Goal: Task Accomplishment & Management: Manage account settings

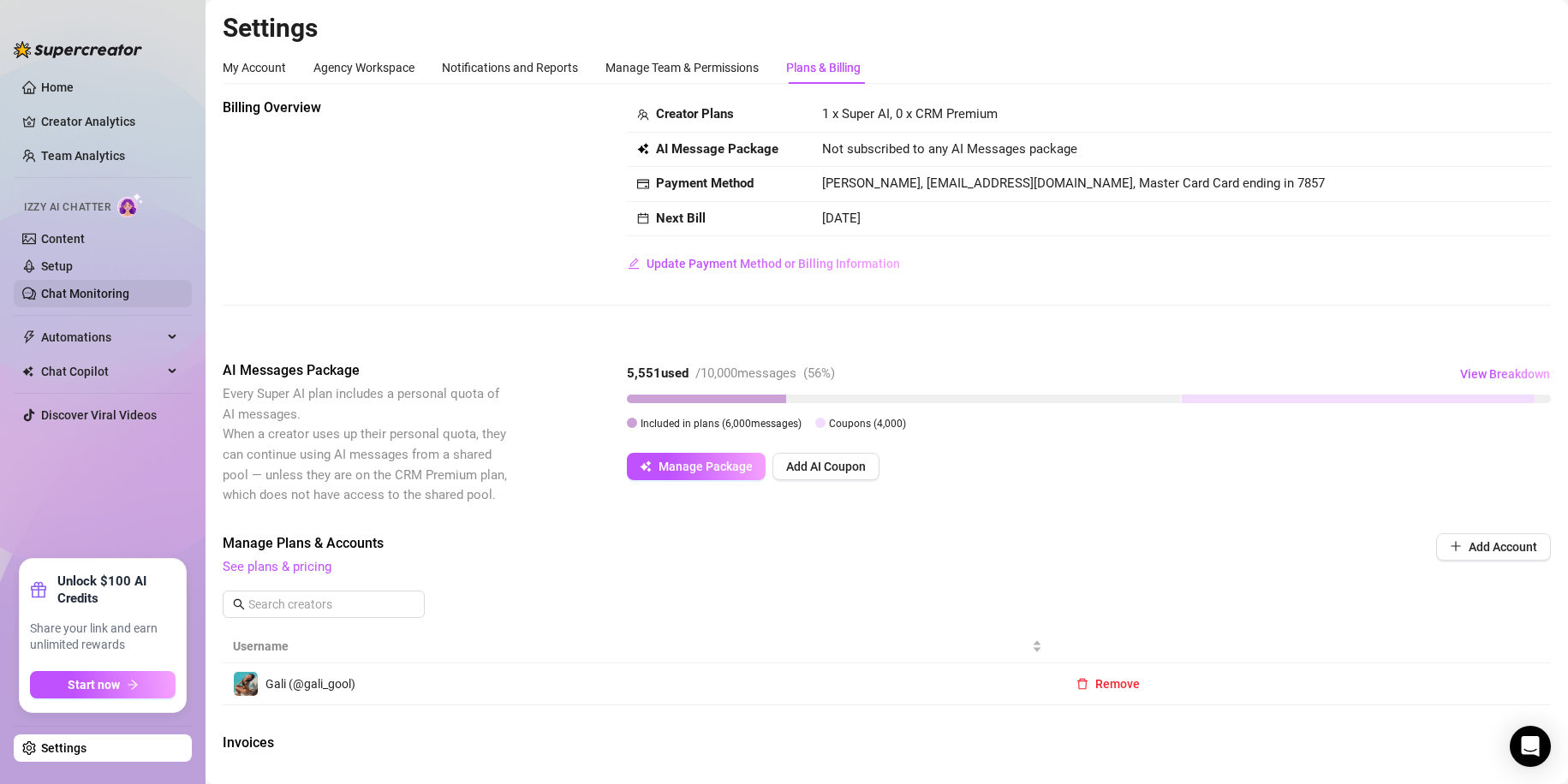
click at [97, 287] on link "Chat Monitoring" at bounding box center [85, 293] width 88 height 14
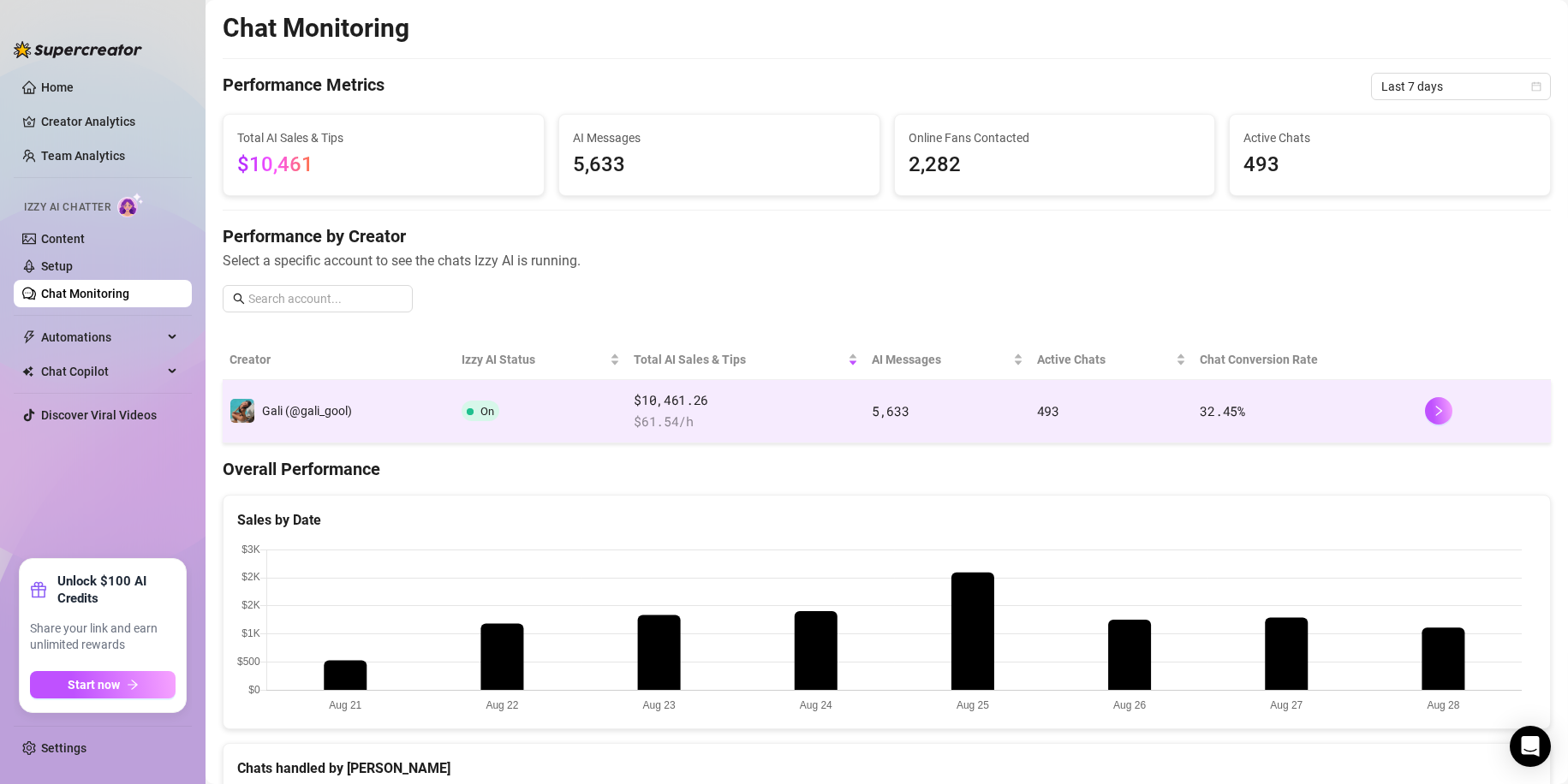
click at [399, 403] on td "Gali (@gali_gool)" at bounding box center [338, 412] width 232 height 64
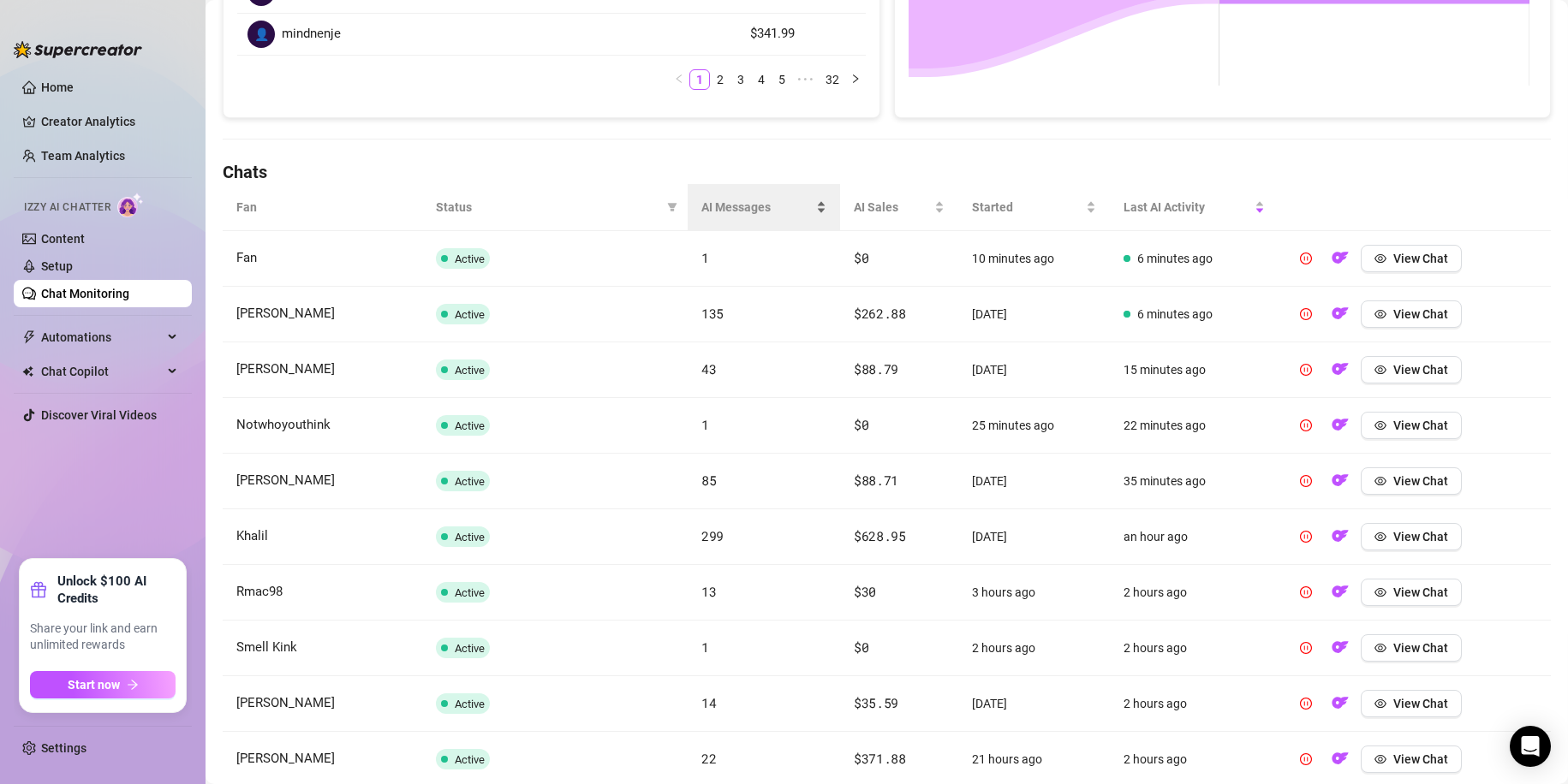
scroll to position [392, 0]
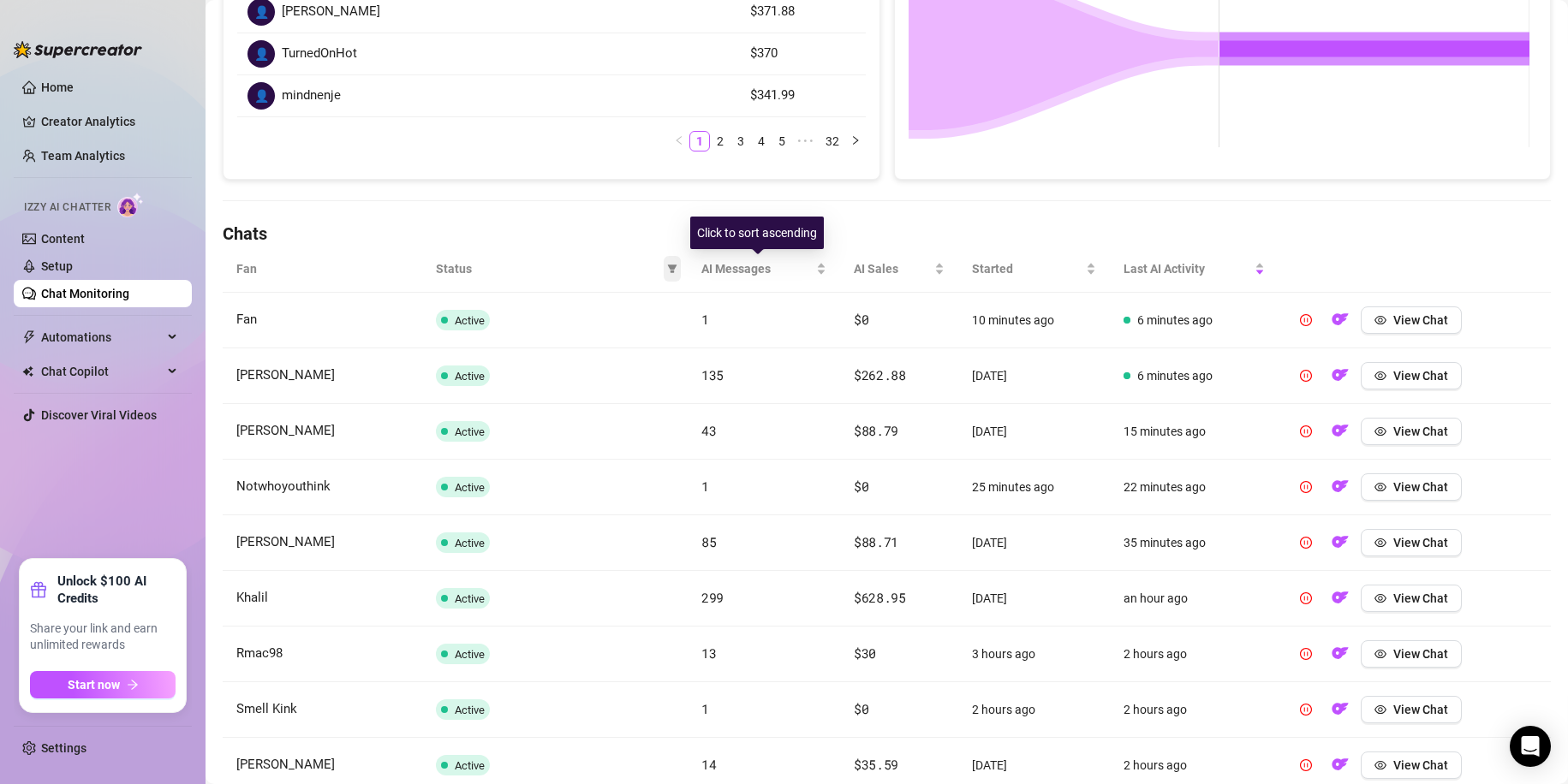
click at [668, 264] on icon "filter" at bounding box center [672, 268] width 10 height 10
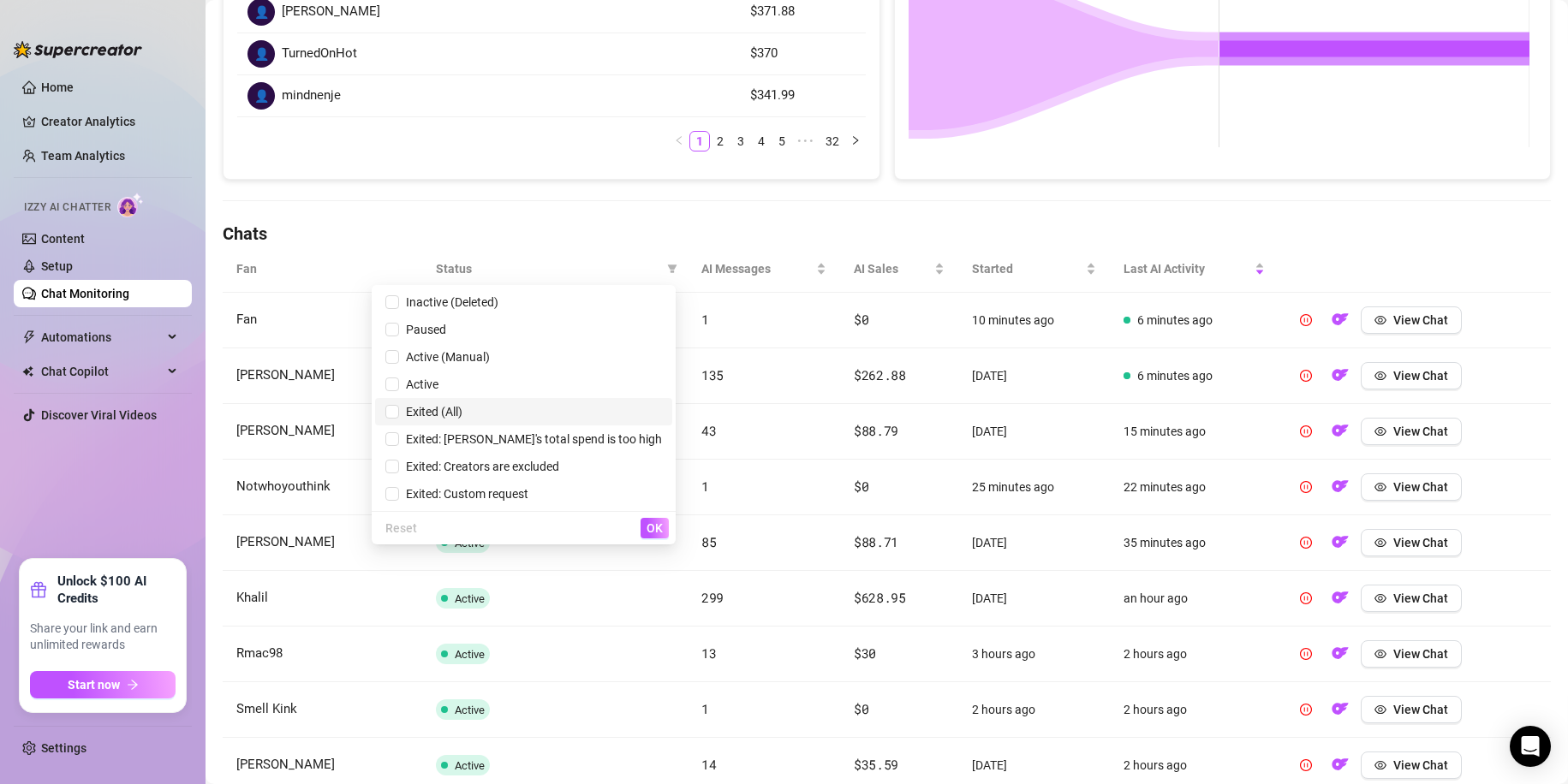
click at [463, 417] on span "Exited (All)" at bounding box center [431, 411] width 64 height 14
checkbox input "true"
click at [650, 520] on button "OK" at bounding box center [655, 528] width 28 height 21
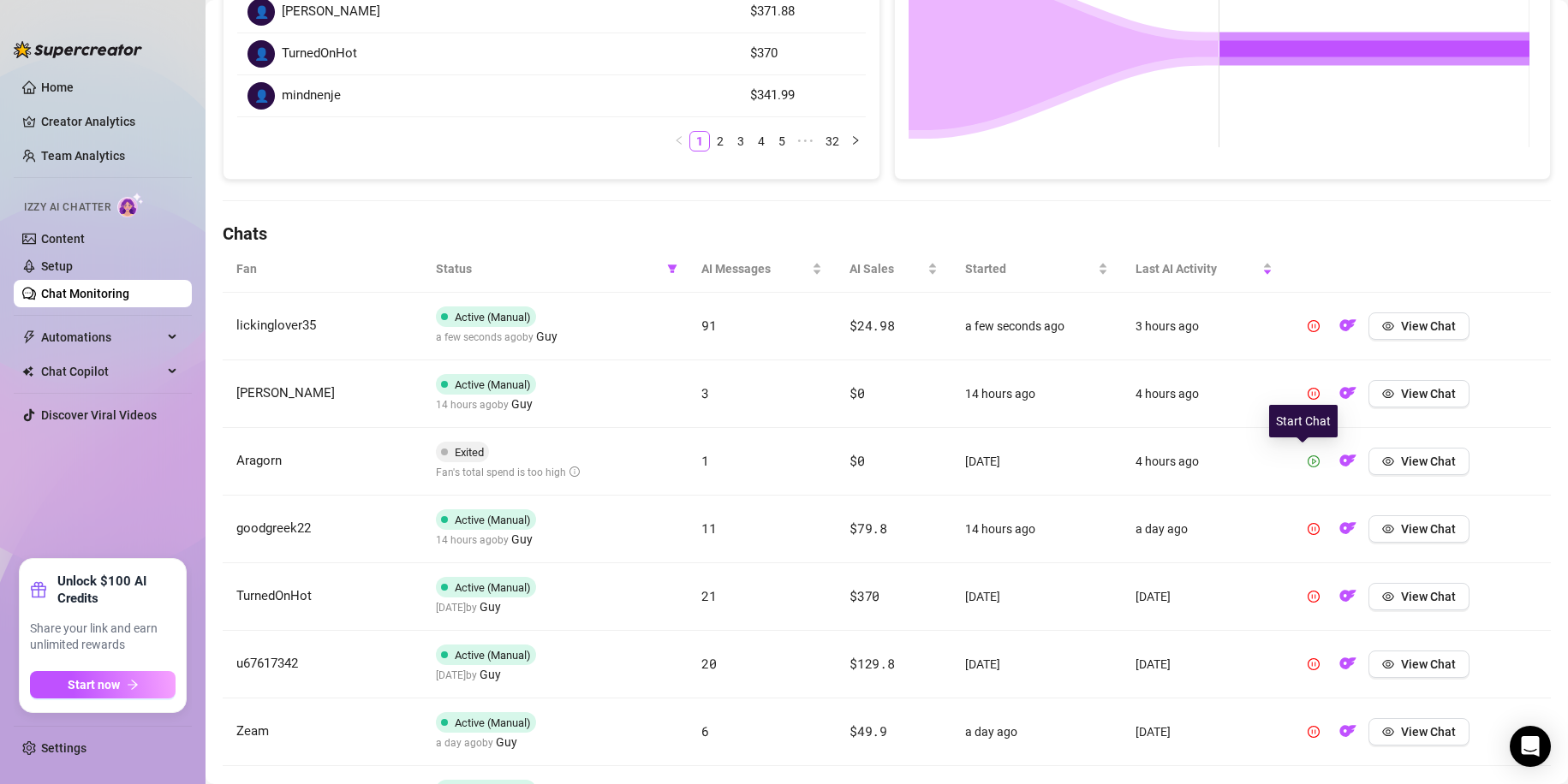
click at [1312, 459] on icon "play-circle" at bounding box center [1314, 461] width 5 height 6
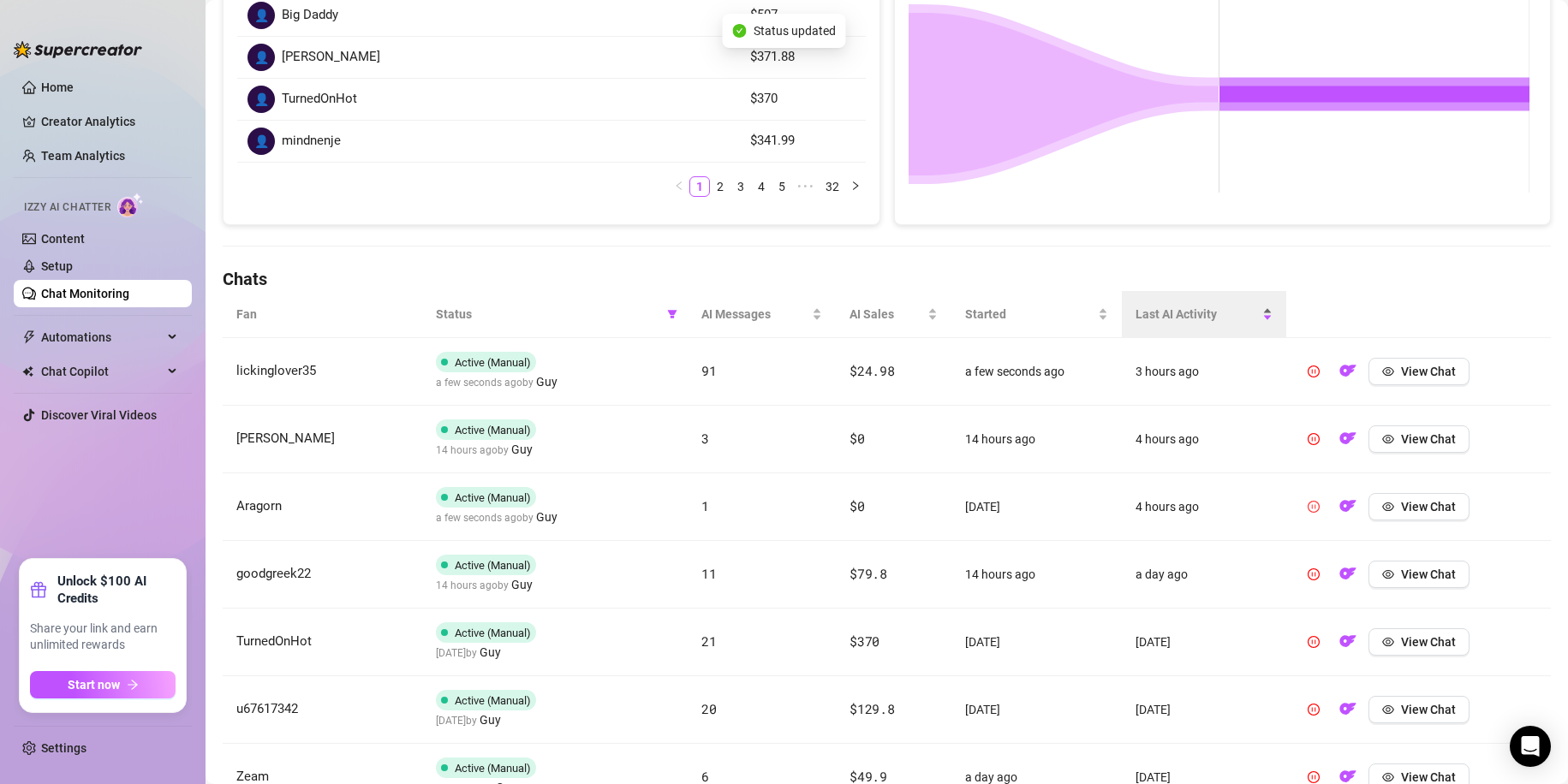
scroll to position [84, 0]
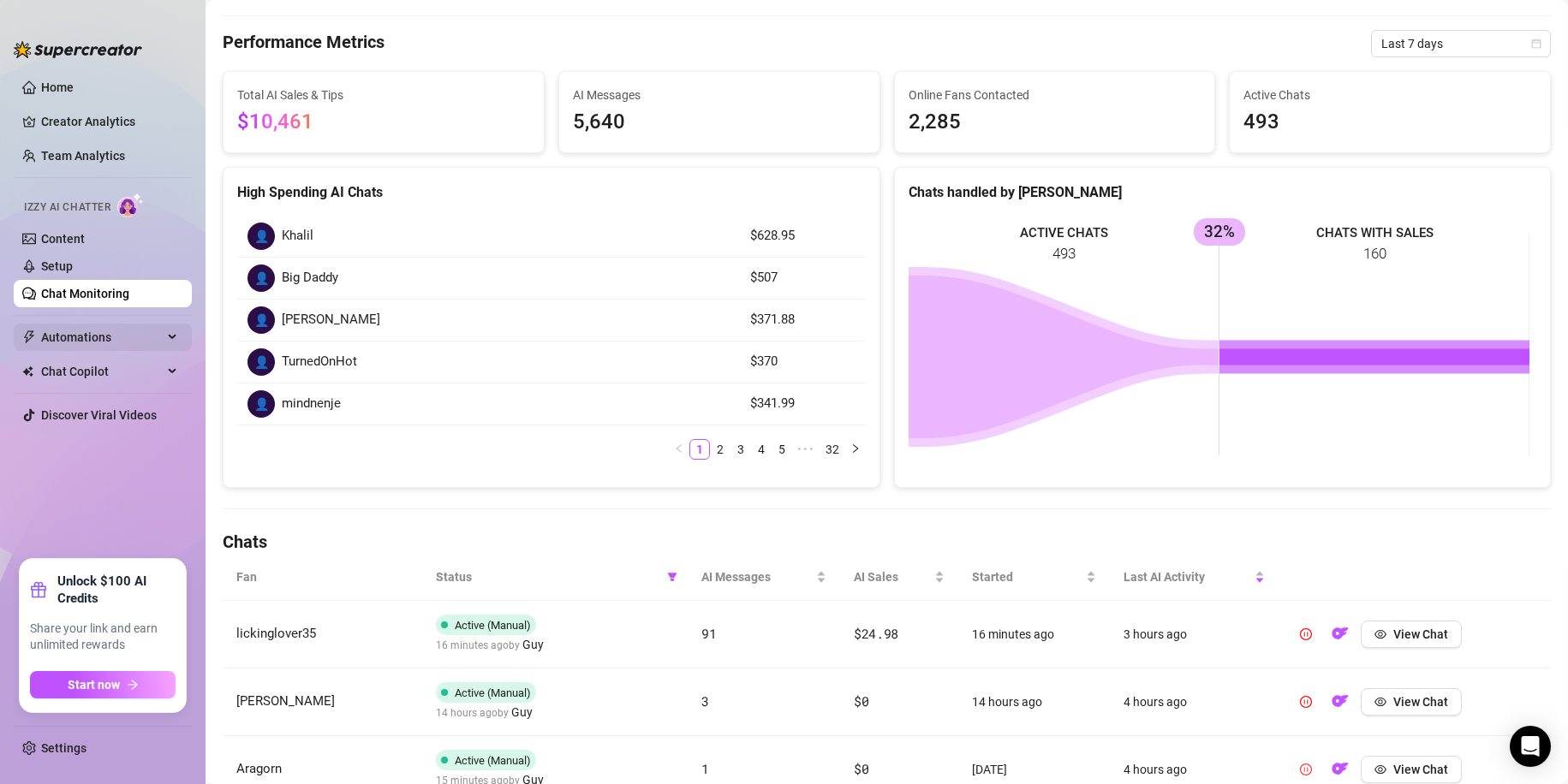
click at [81, 327] on span "Automations" at bounding box center [102, 336] width 122 height 27
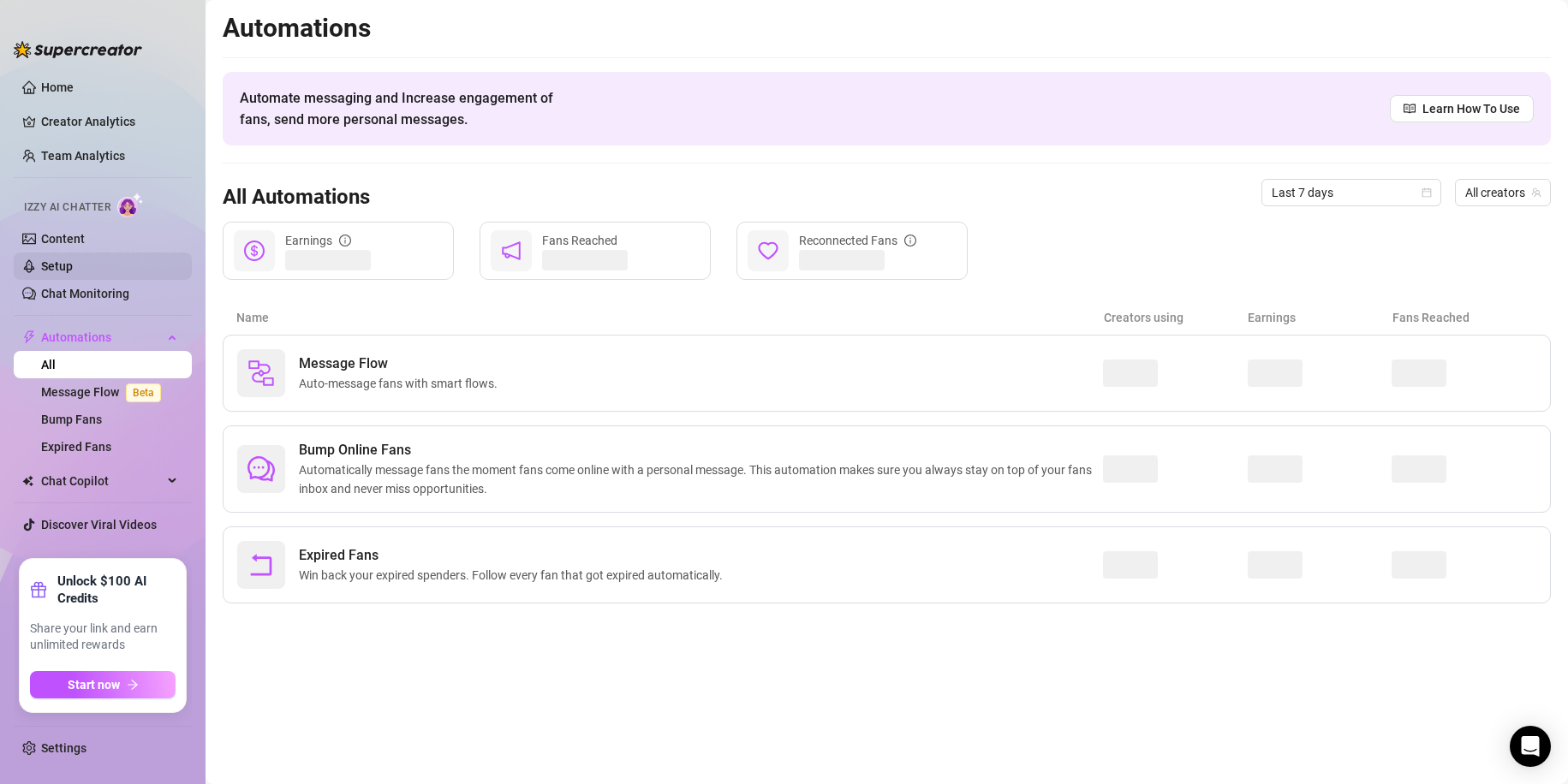
click at [73, 264] on link "Setup" at bounding box center [57, 266] width 32 height 14
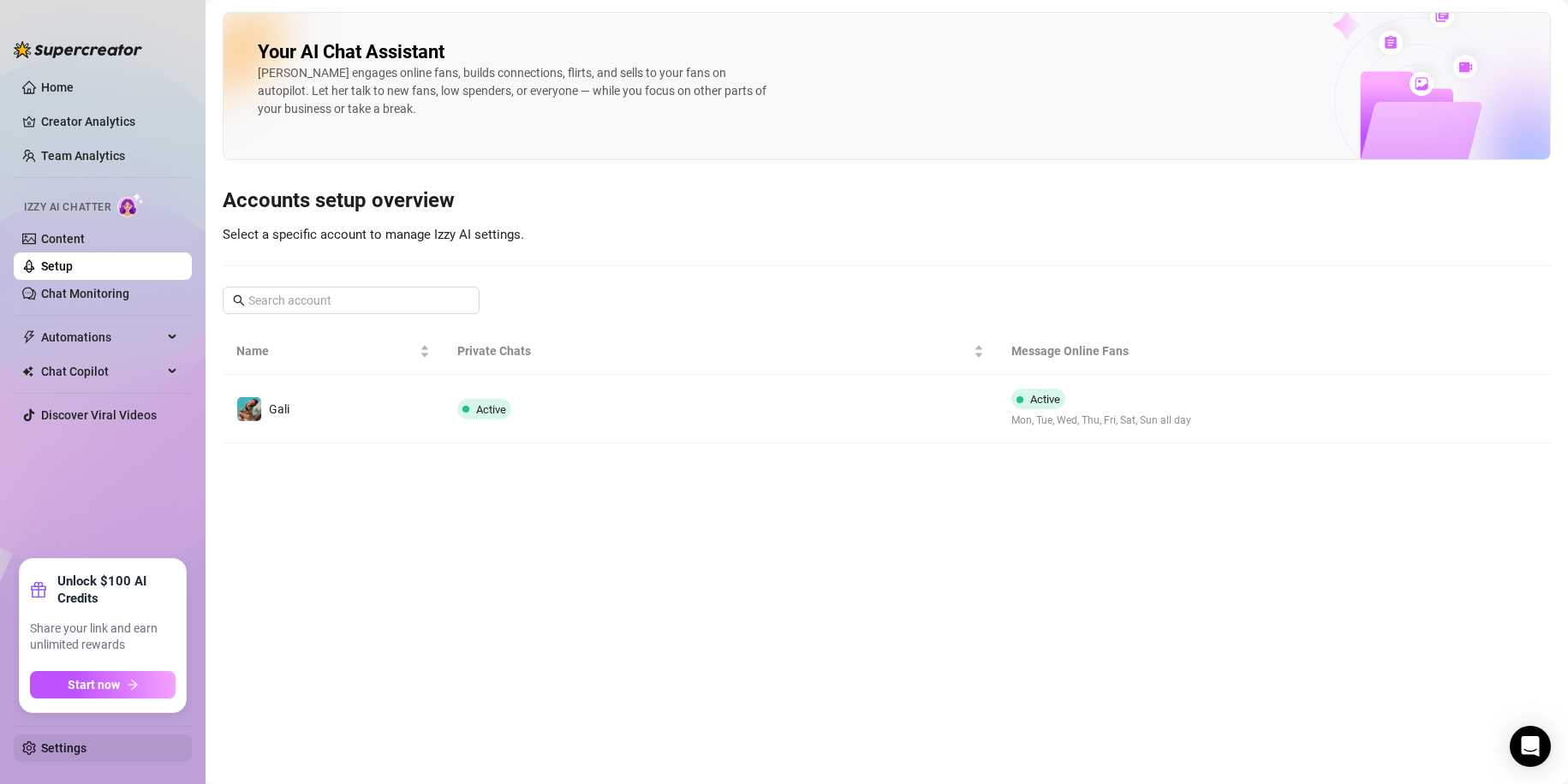
click at [87, 753] on link "Settings" at bounding box center [64, 748] width 46 height 14
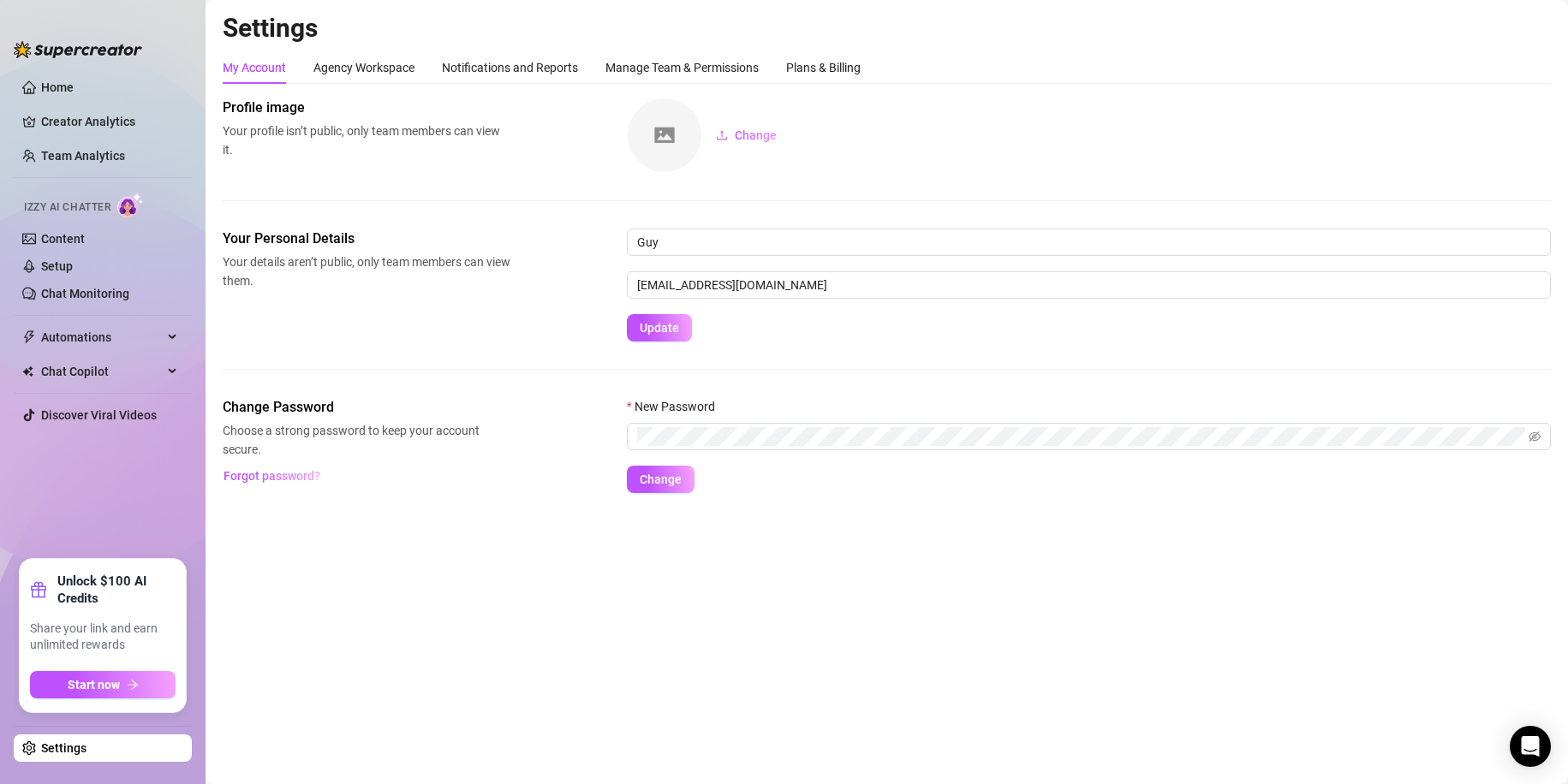
click at [821, 85] on div "My Account Agency Workspace Notifications and Reports Manage Team & Permissions…" at bounding box center [886, 272] width 1329 height 442
click at [827, 76] on div "Plans & Billing" at bounding box center [824, 67] width 75 height 19
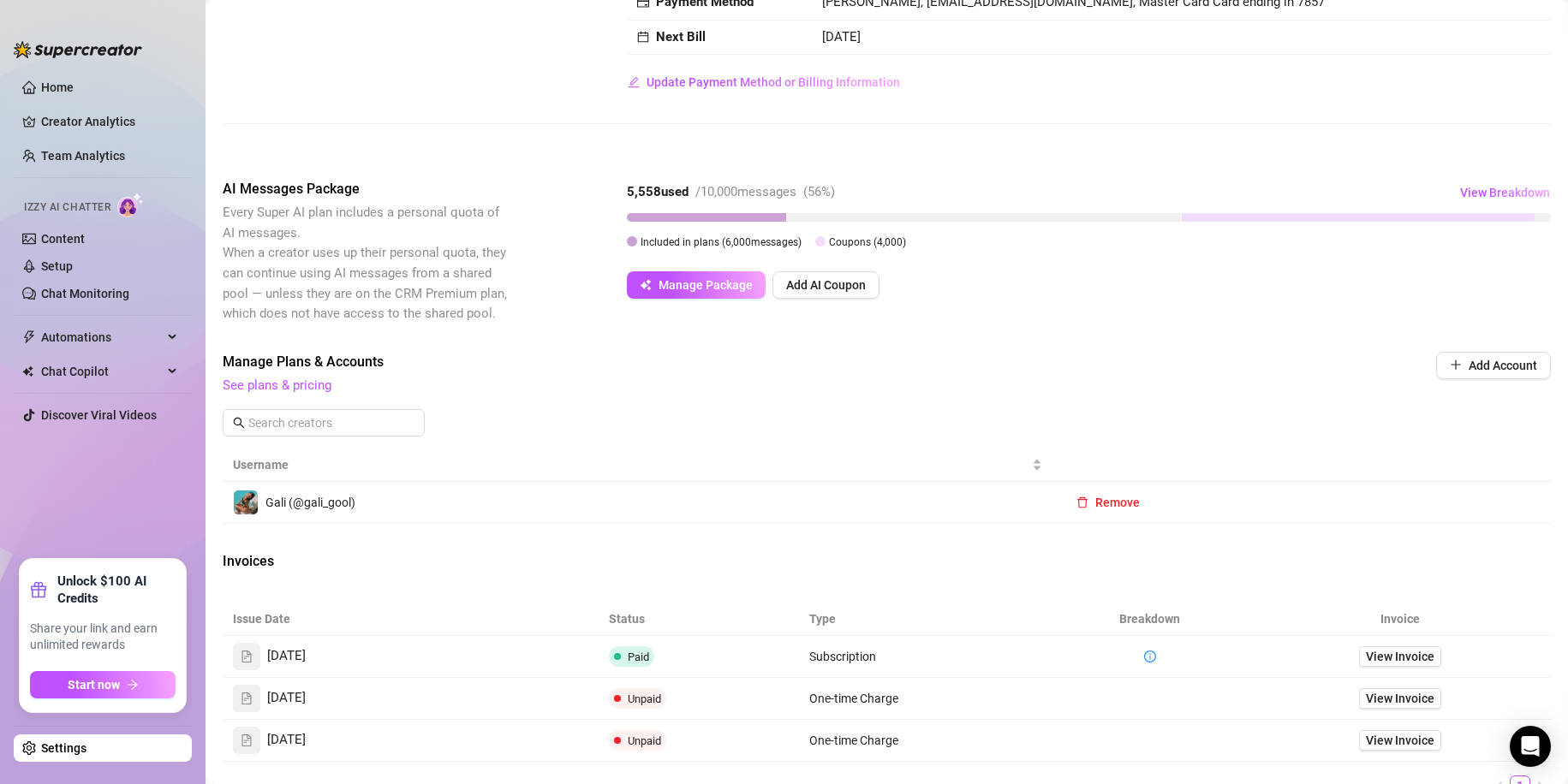
scroll to position [257, 0]
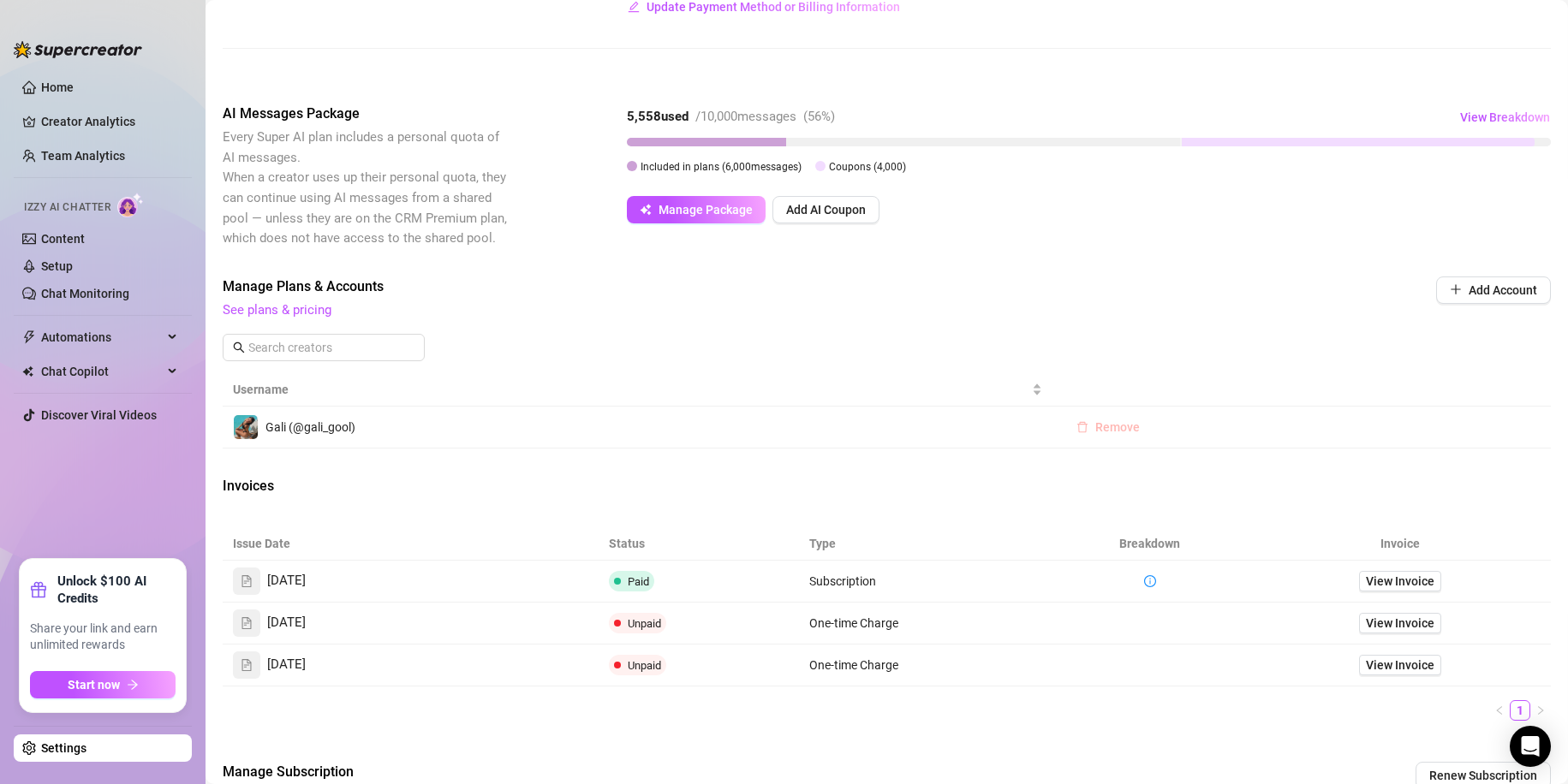
click at [1126, 429] on span "Remove" at bounding box center [1118, 427] width 45 height 14
click at [85, 240] on link "Content" at bounding box center [63, 238] width 44 height 14
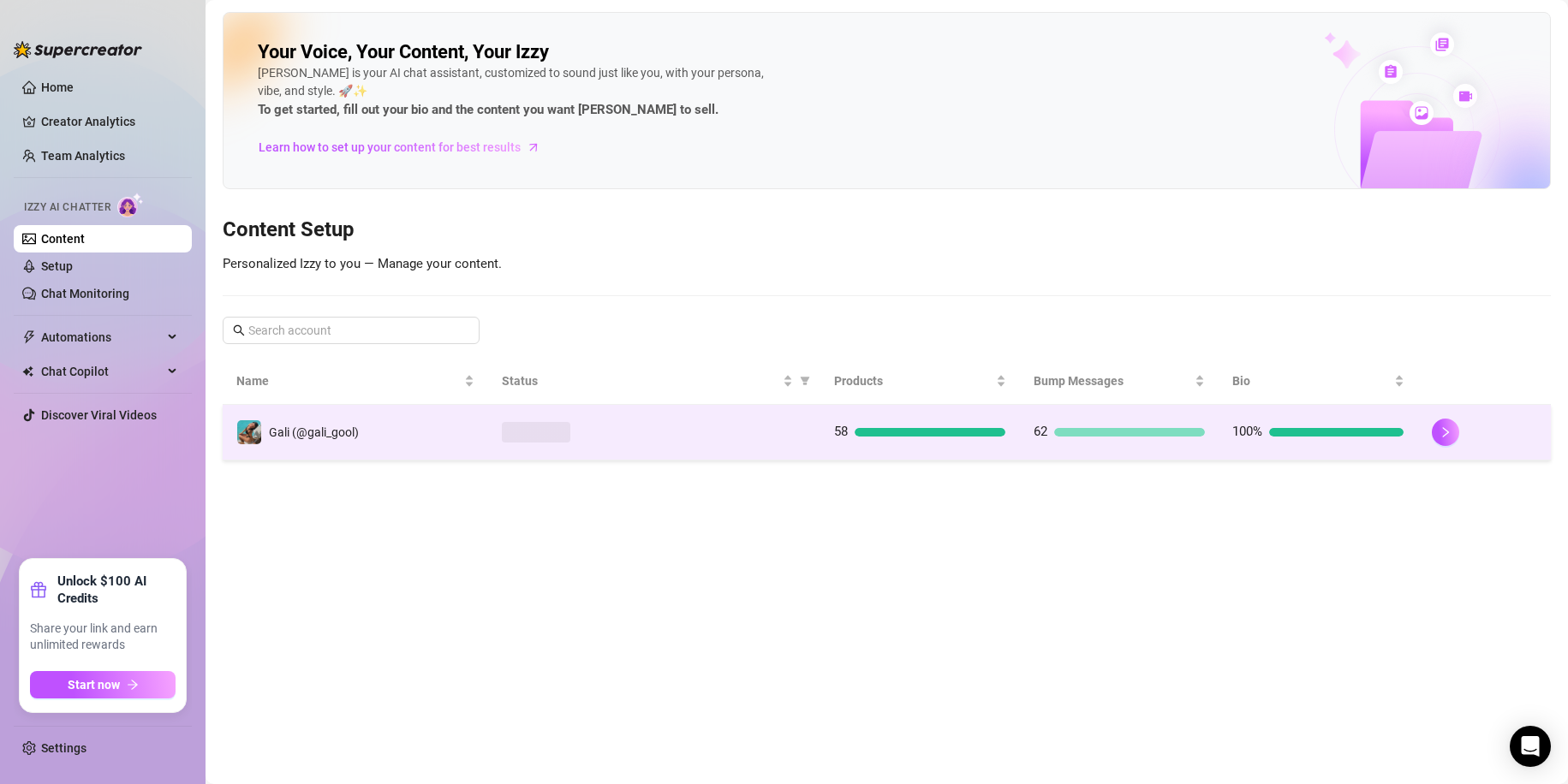
click at [895, 440] on div "58" at bounding box center [919, 433] width 171 height 21
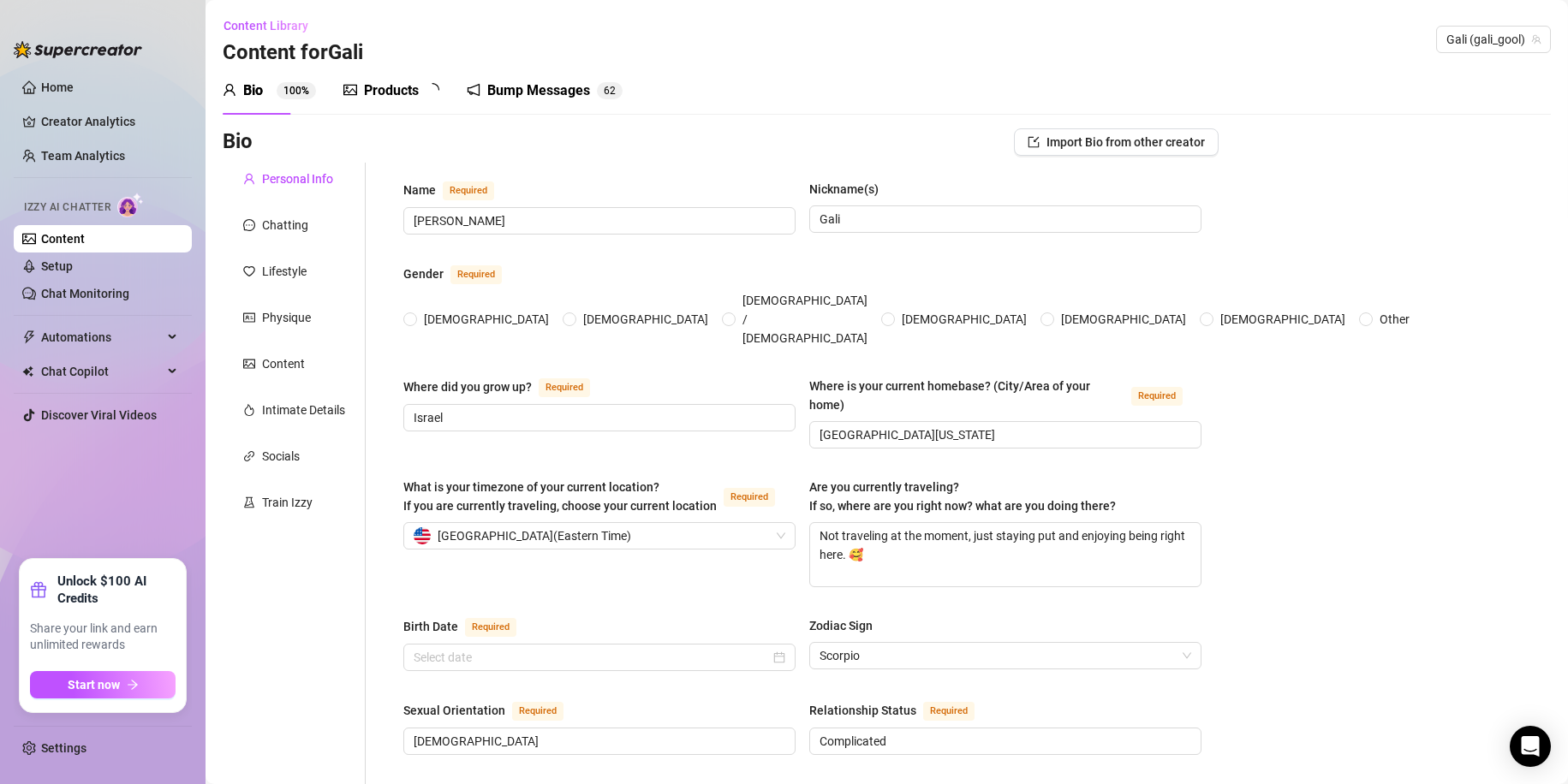
radio input "true"
type input "[DATE]"
click at [340, 78] on div "Bio 100% Products 5 8 Bump Messages 6 2" at bounding box center [428, 90] width 412 height 48
drag, startPoint x: 403, startPoint y: 86, endPoint x: 529, endPoint y: 92, distance: 126.1
click at [404, 86] on div "Products" at bounding box center [391, 91] width 55 height 21
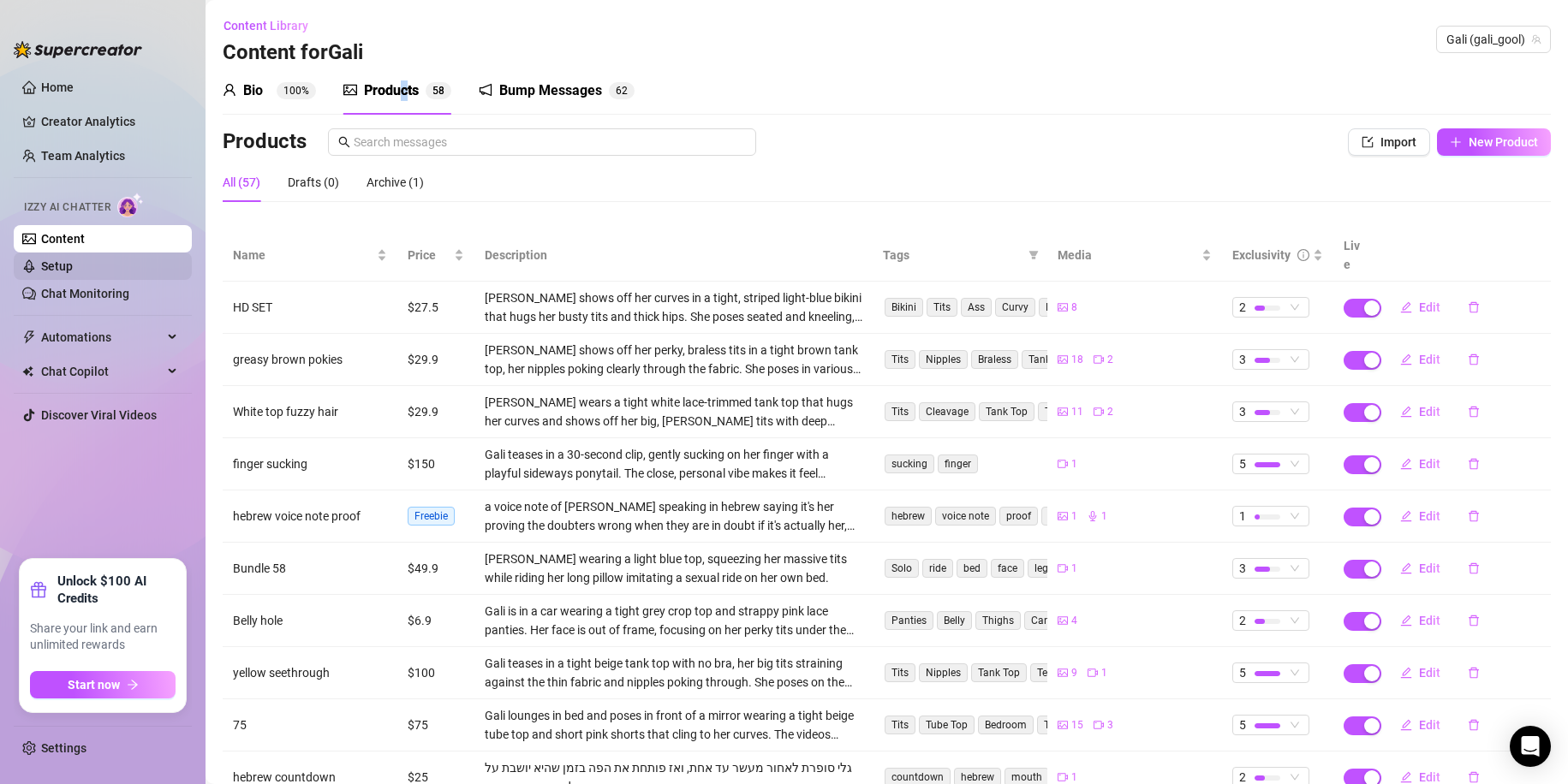
click at [73, 260] on link "Setup" at bounding box center [57, 266] width 32 height 14
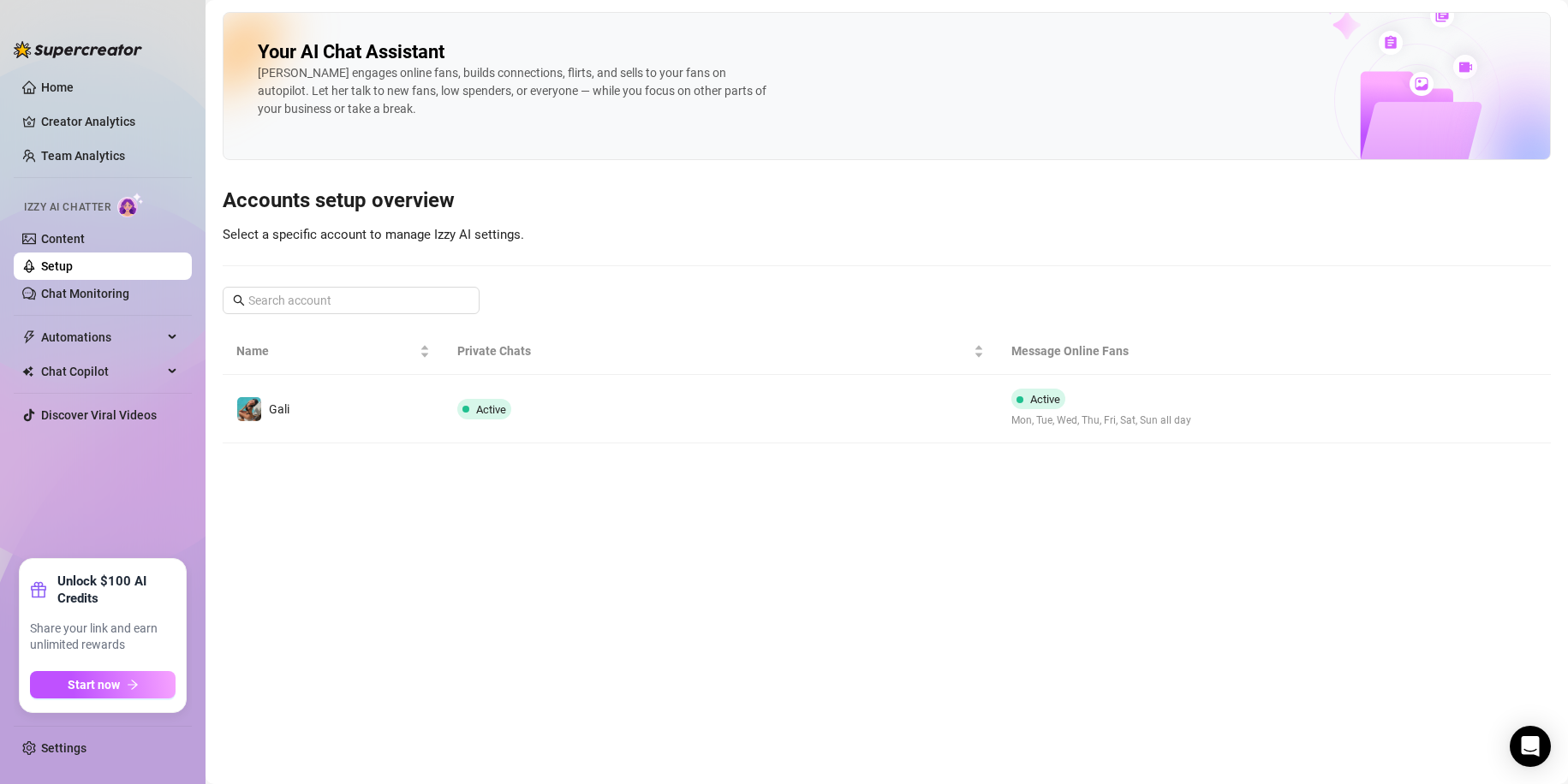
click at [406, 413] on td "Gali" at bounding box center [333, 408] width 221 height 68
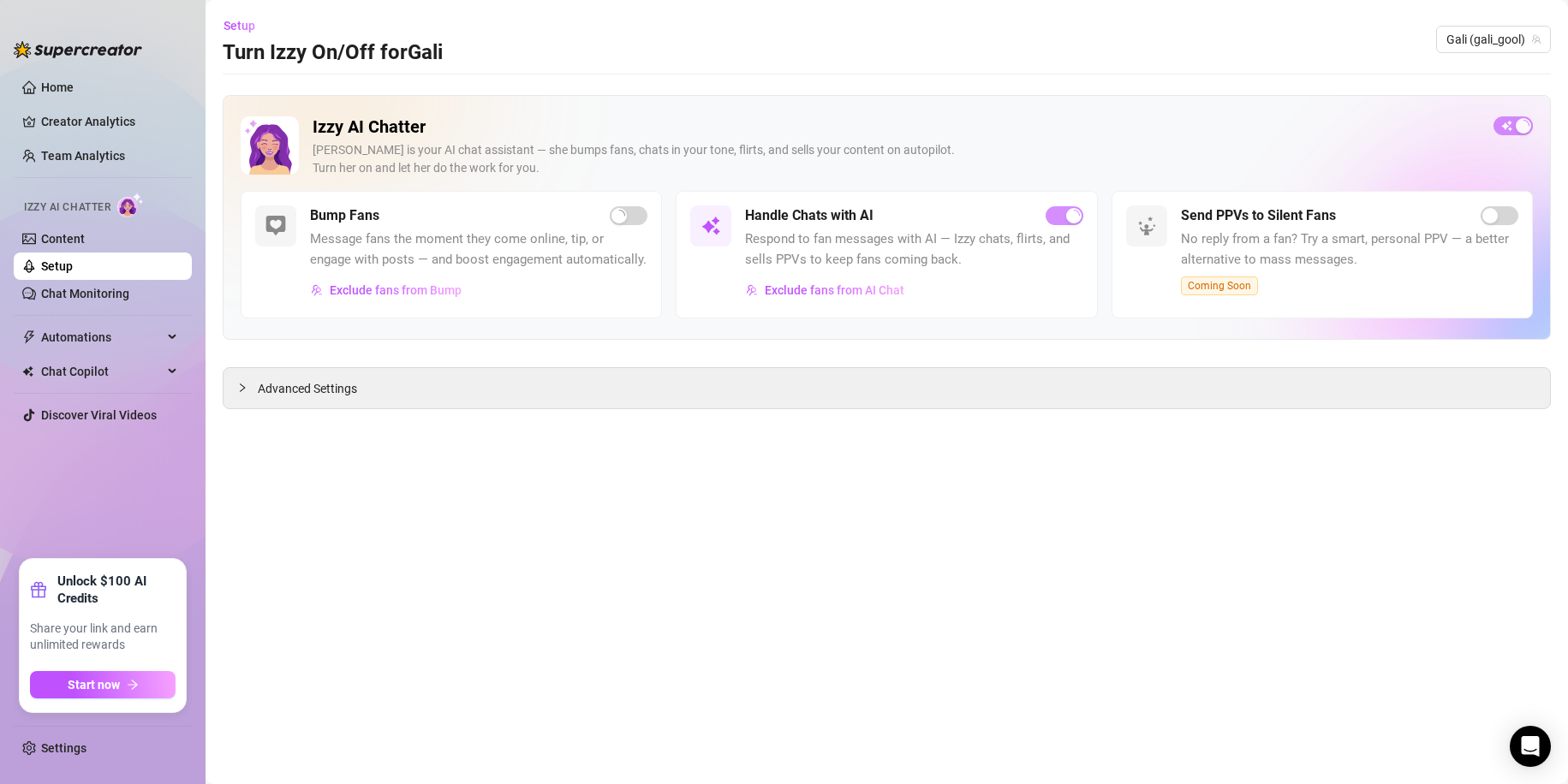
click at [1068, 219] on div "button" at bounding box center [1073, 216] width 15 height 15
click at [627, 215] on span "button" at bounding box center [628, 216] width 37 height 19
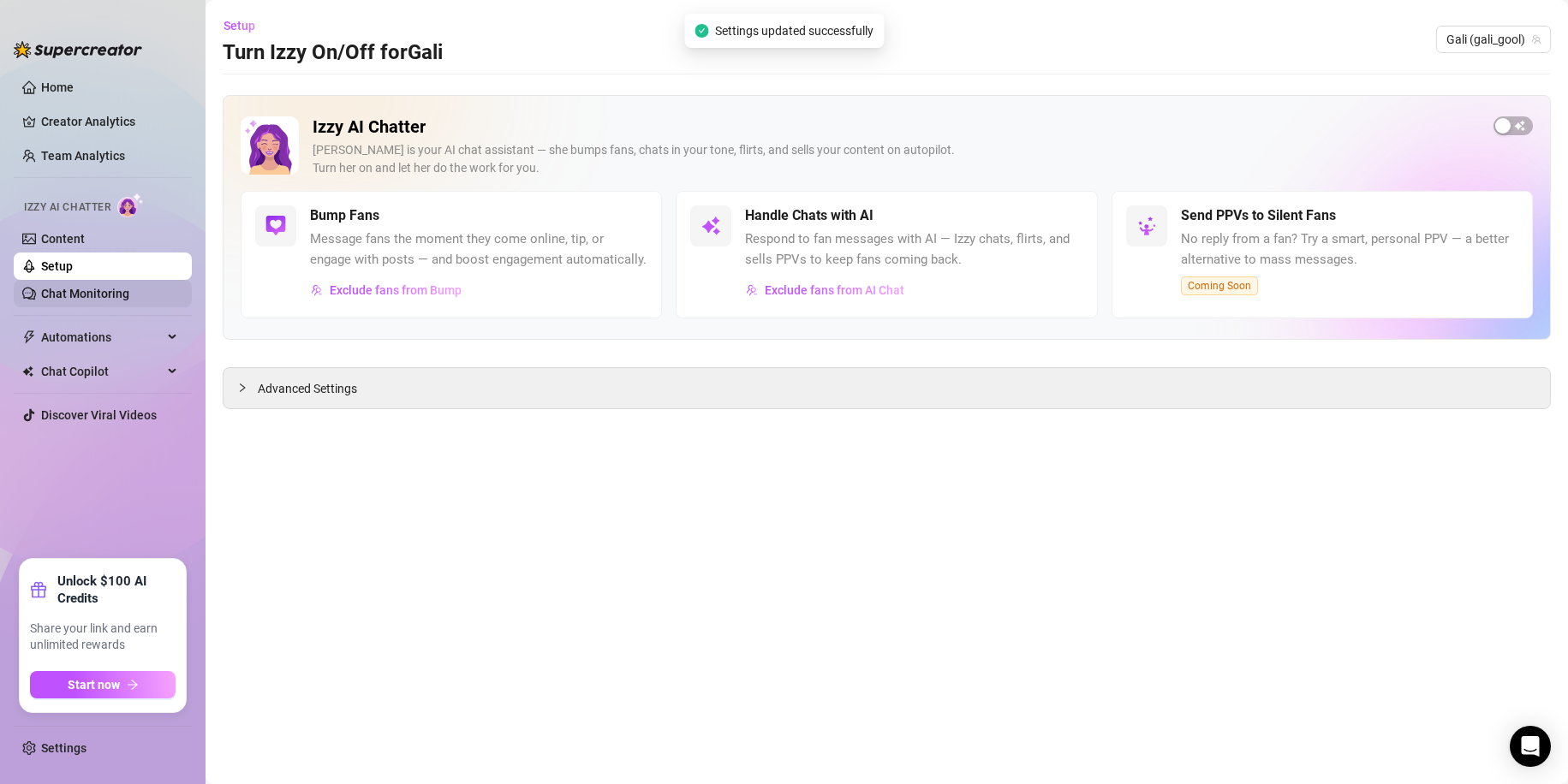
click at [104, 296] on link "Chat Monitoring" at bounding box center [85, 293] width 88 height 14
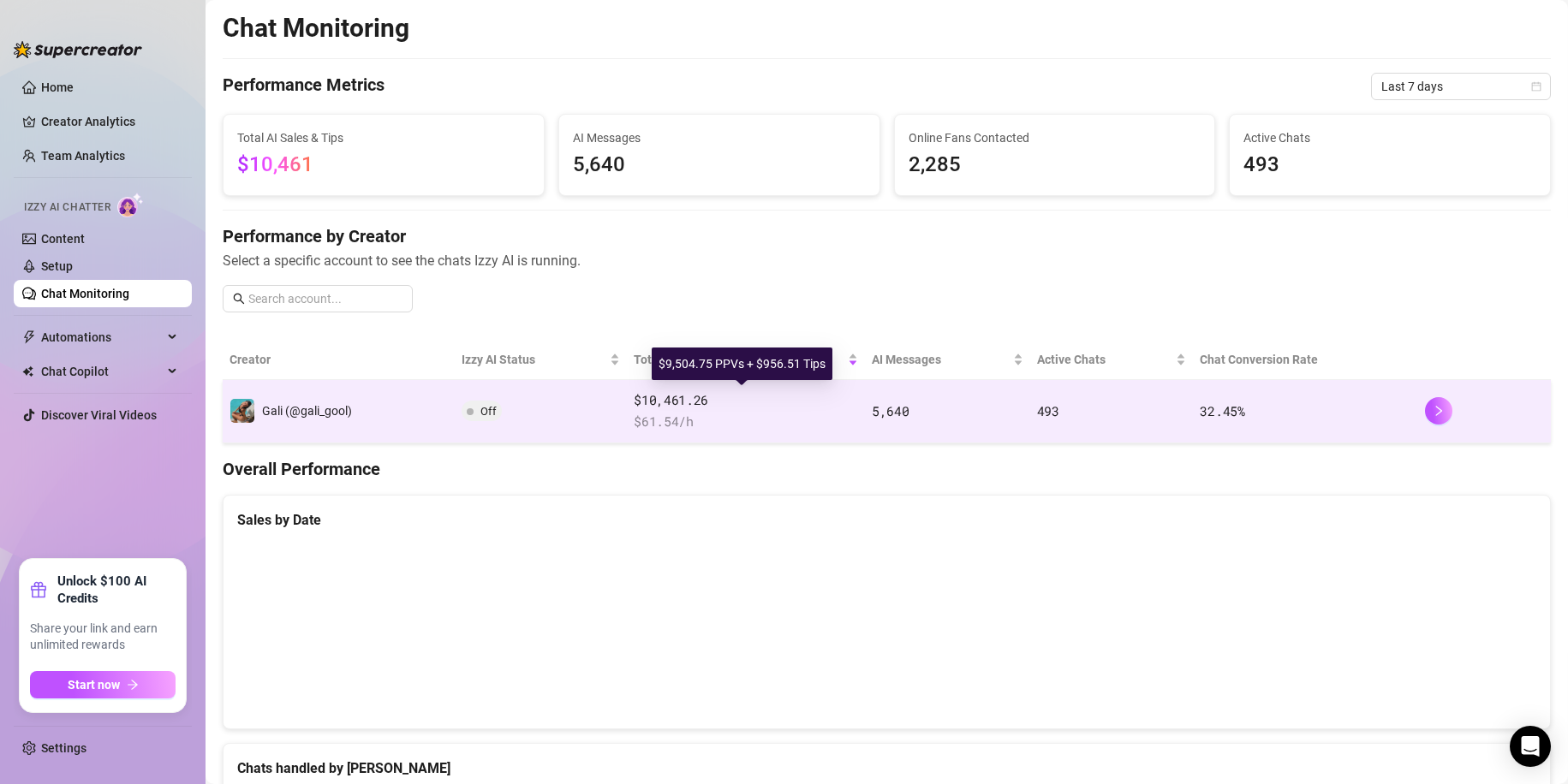
click at [717, 408] on span "$10,461.26" at bounding box center [746, 401] width 224 height 21
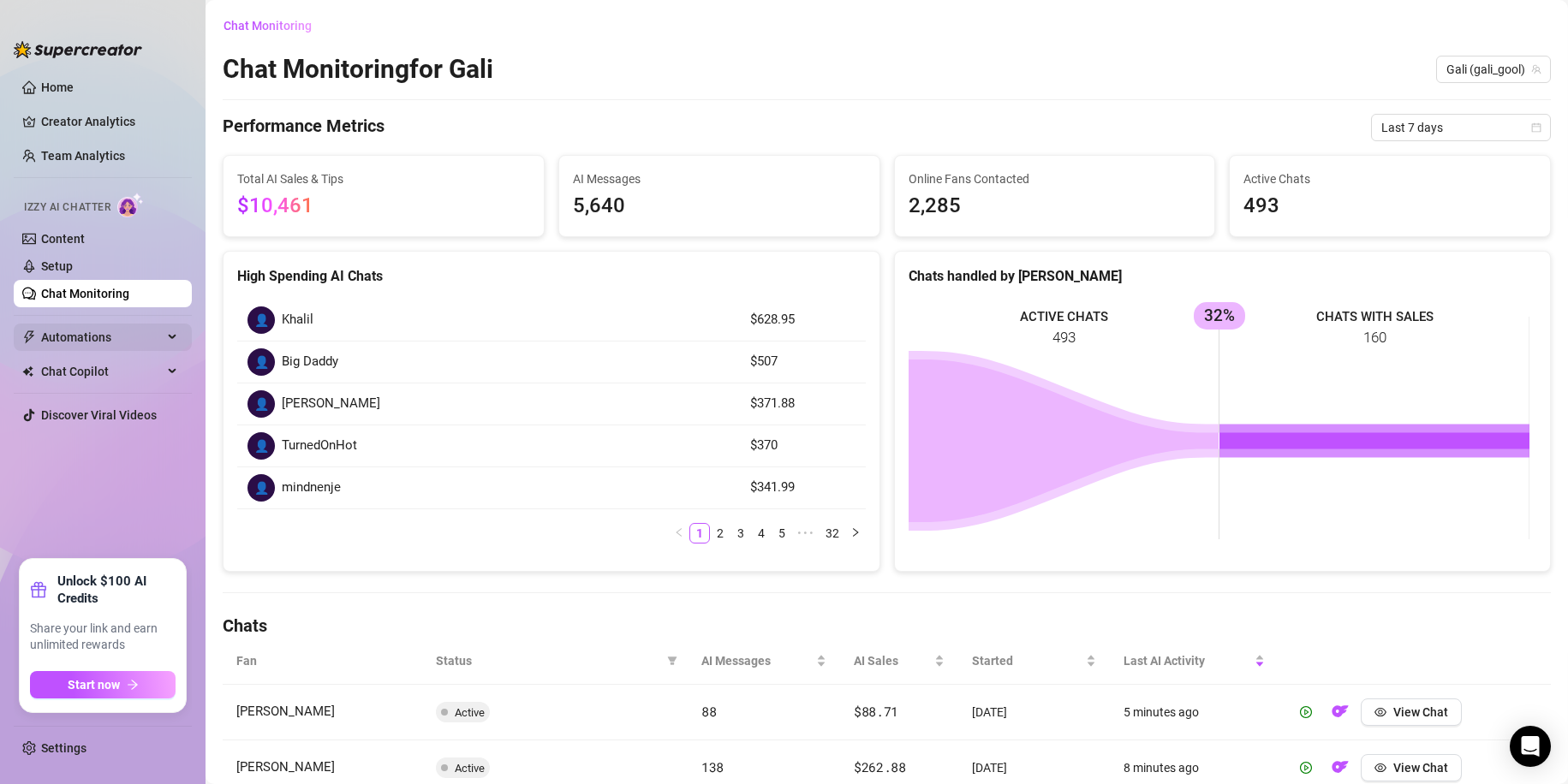
click at [120, 325] on span "Automations" at bounding box center [102, 336] width 122 height 27
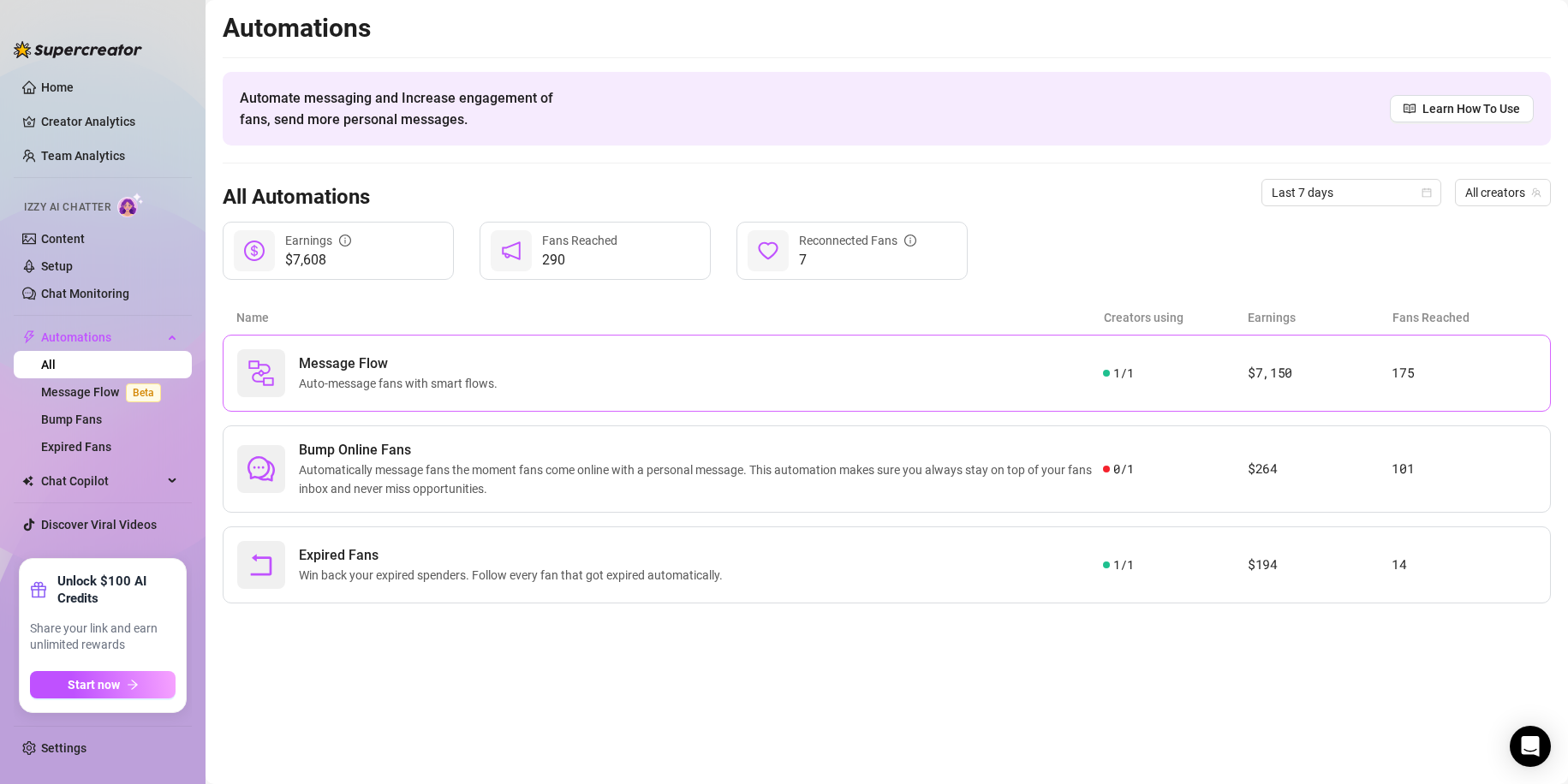
click at [950, 397] on div "Message Flow Auto-message fans with smart flows. 1 / 1 $7,150 175" at bounding box center [886, 373] width 1329 height 77
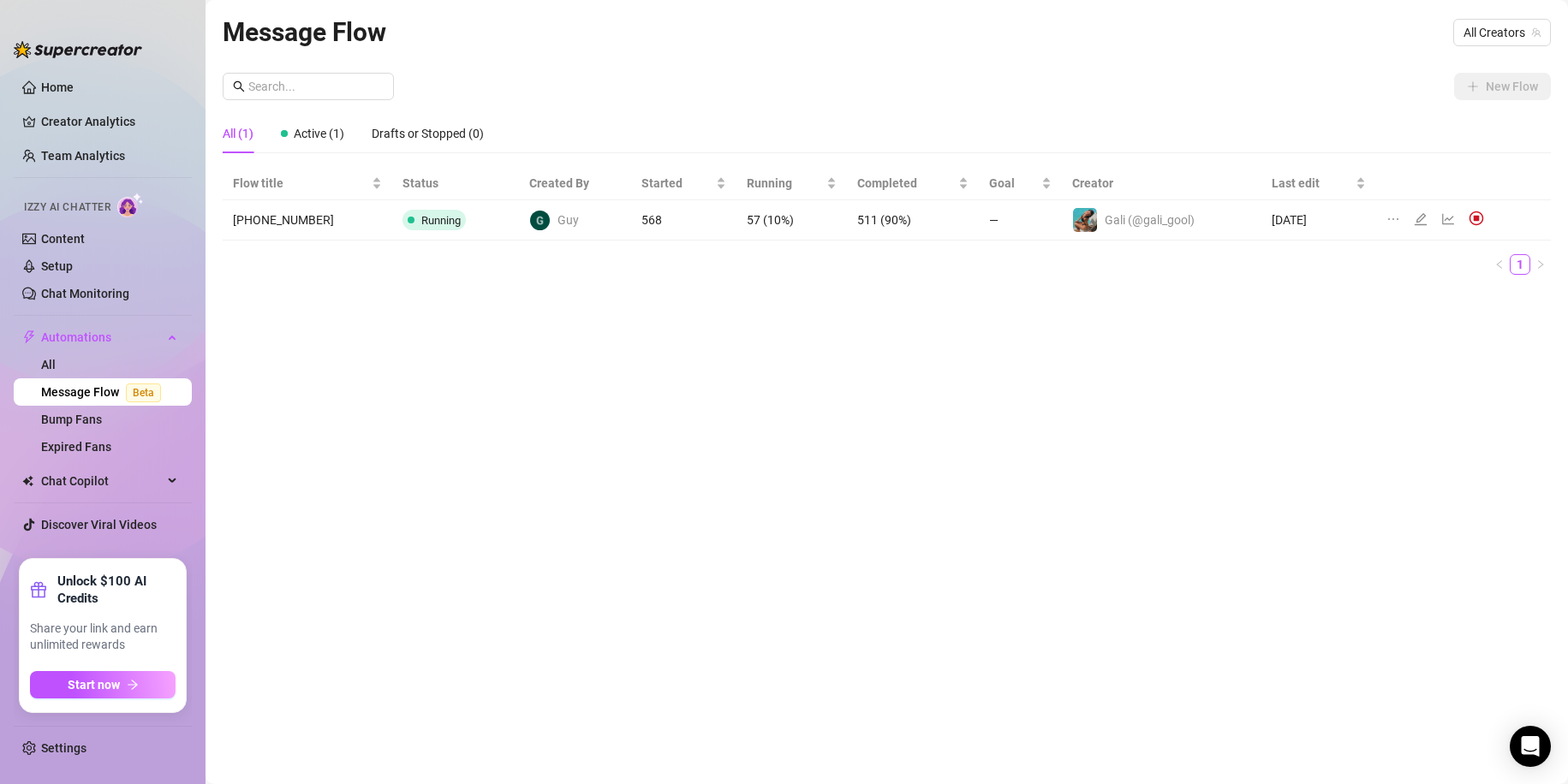
click at [1392, 216] on icon "ellipsis" at bounding box center [1393, 219] width 14 height 14
click at [1431, 306] on span "Delete" at bounding box center [1476, 300] width 130 height 19
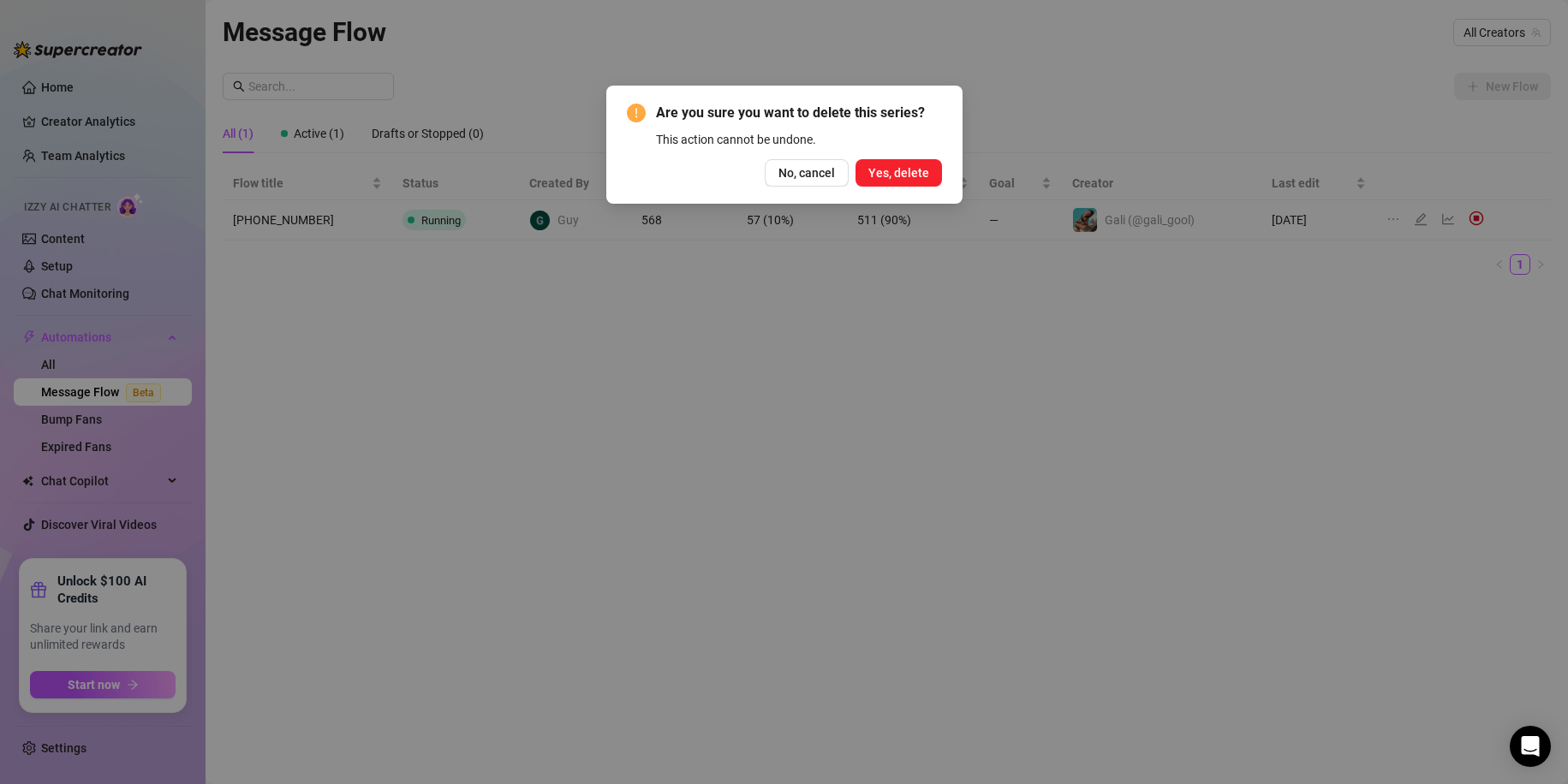
click at [898, 176] on span "Yes, delete" at bounding box center [899, 173] width 61 height 14
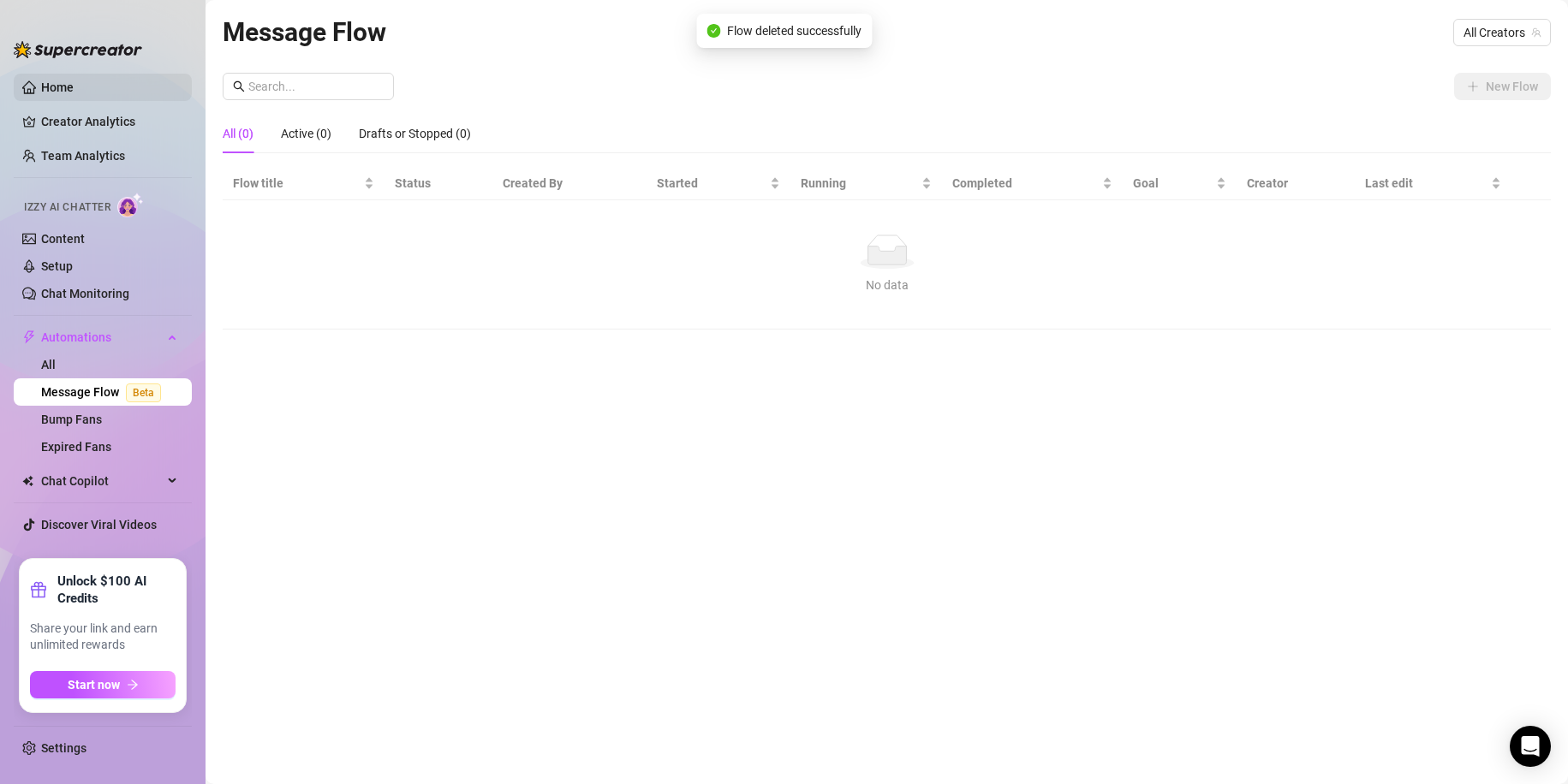
click at [72, 91] on link "Home" at bounding box center [57, 87] width 33 height 14
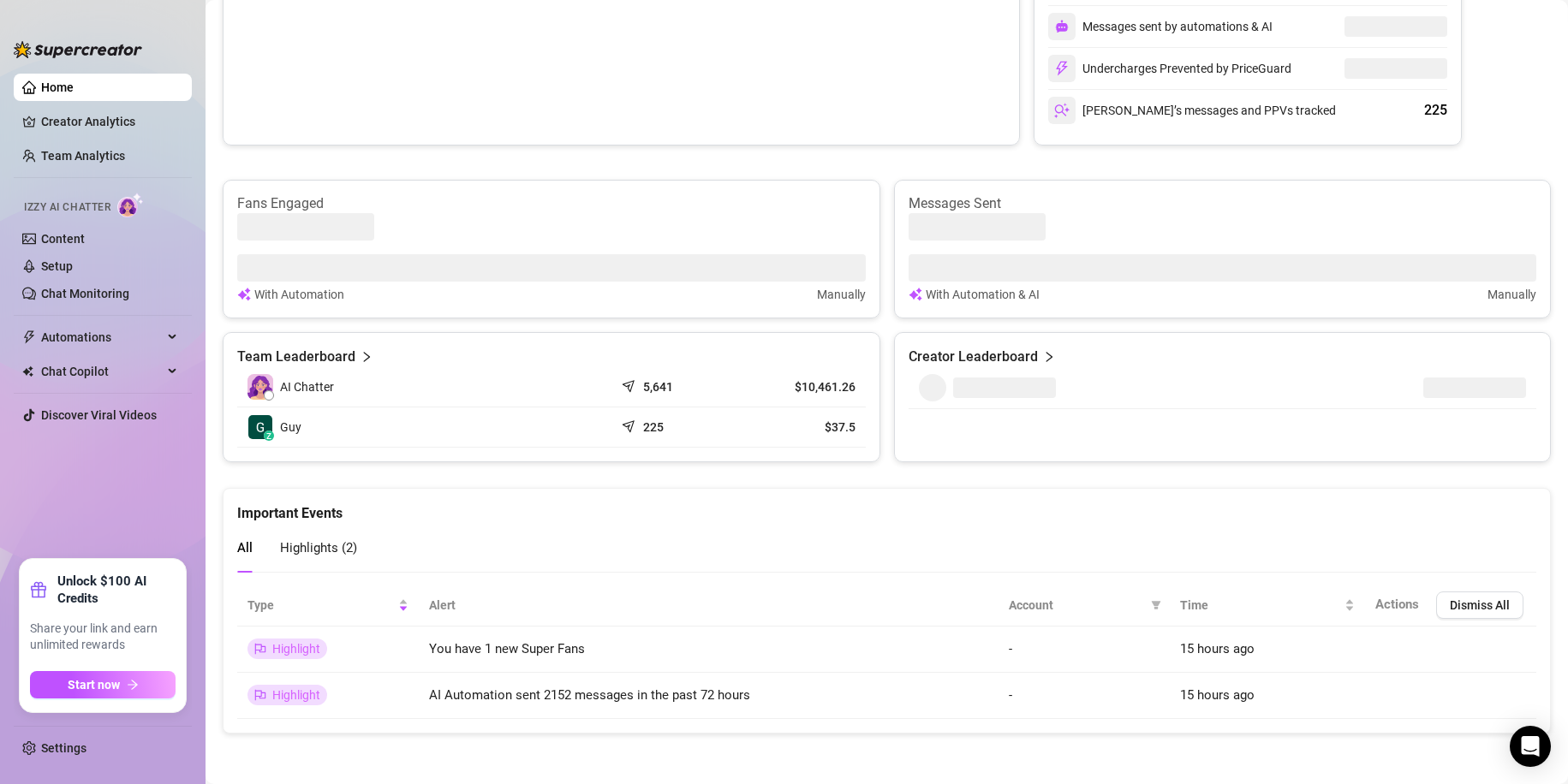
scroll to position [414, 0]
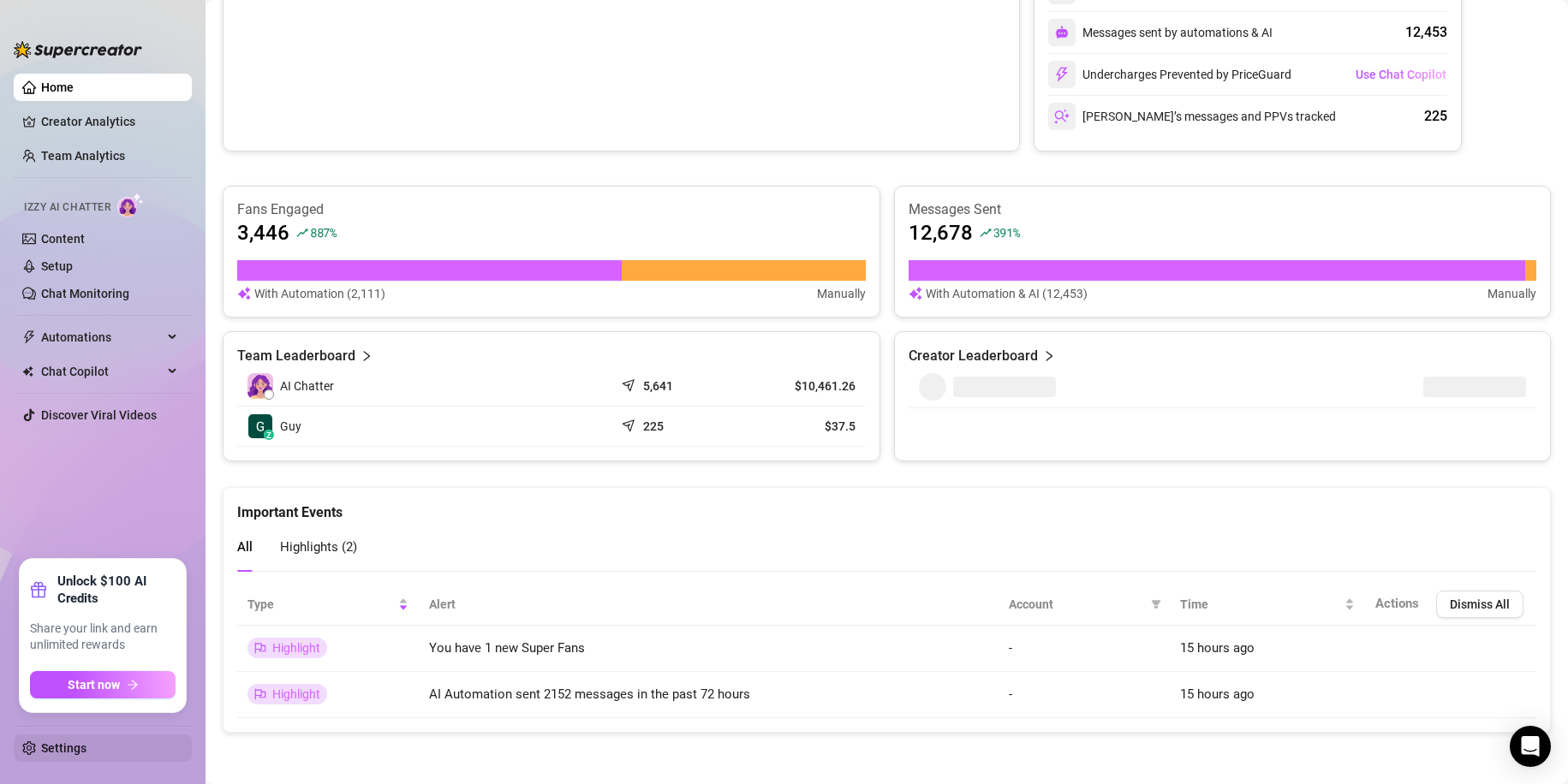
click at [87, 747] on link "Settings" at bounding box center [64, 748] width 46 height 14
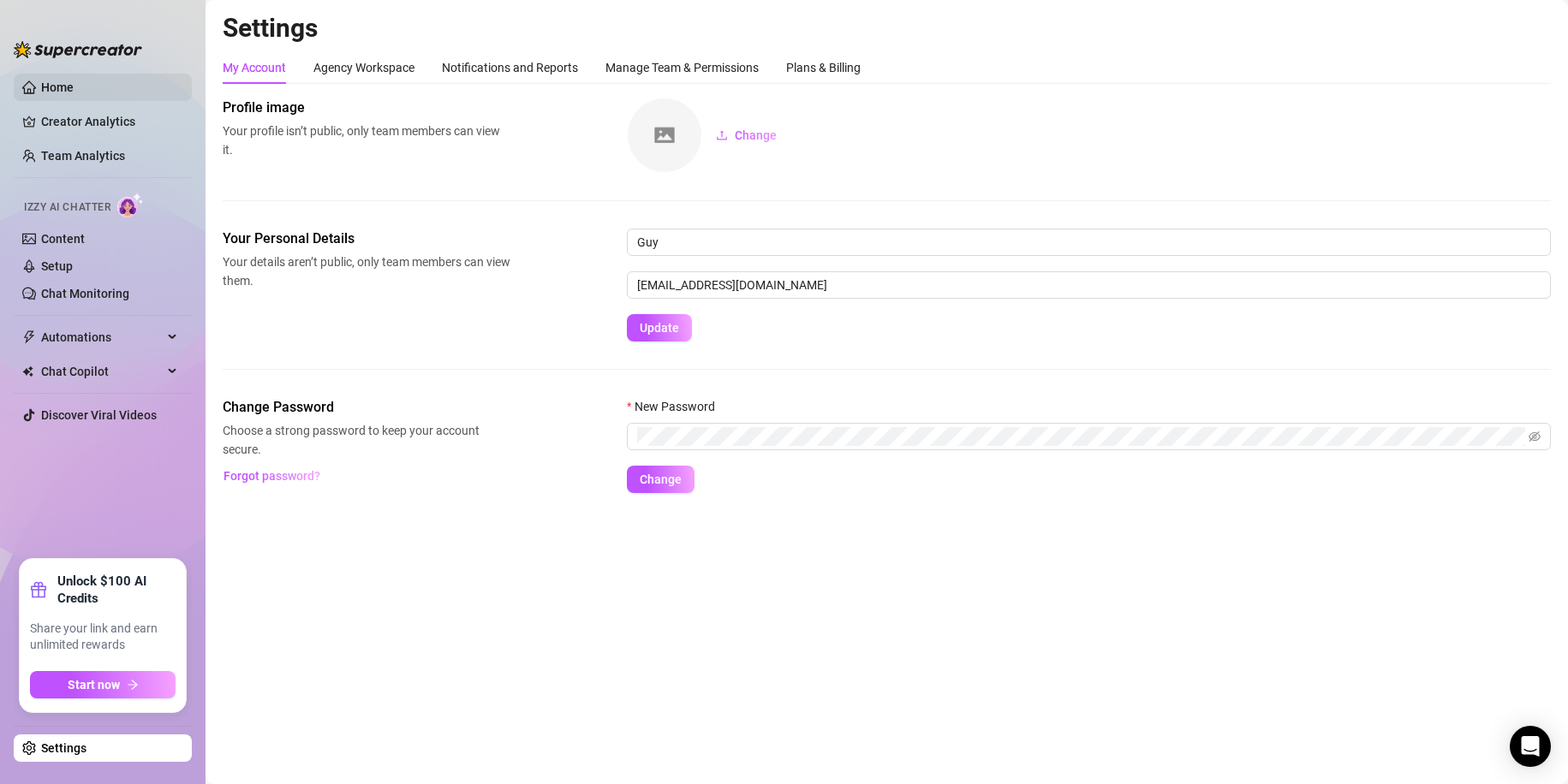
click at [46, 80] on link "Home" at bounding box center [57, 87] width 33 height 14
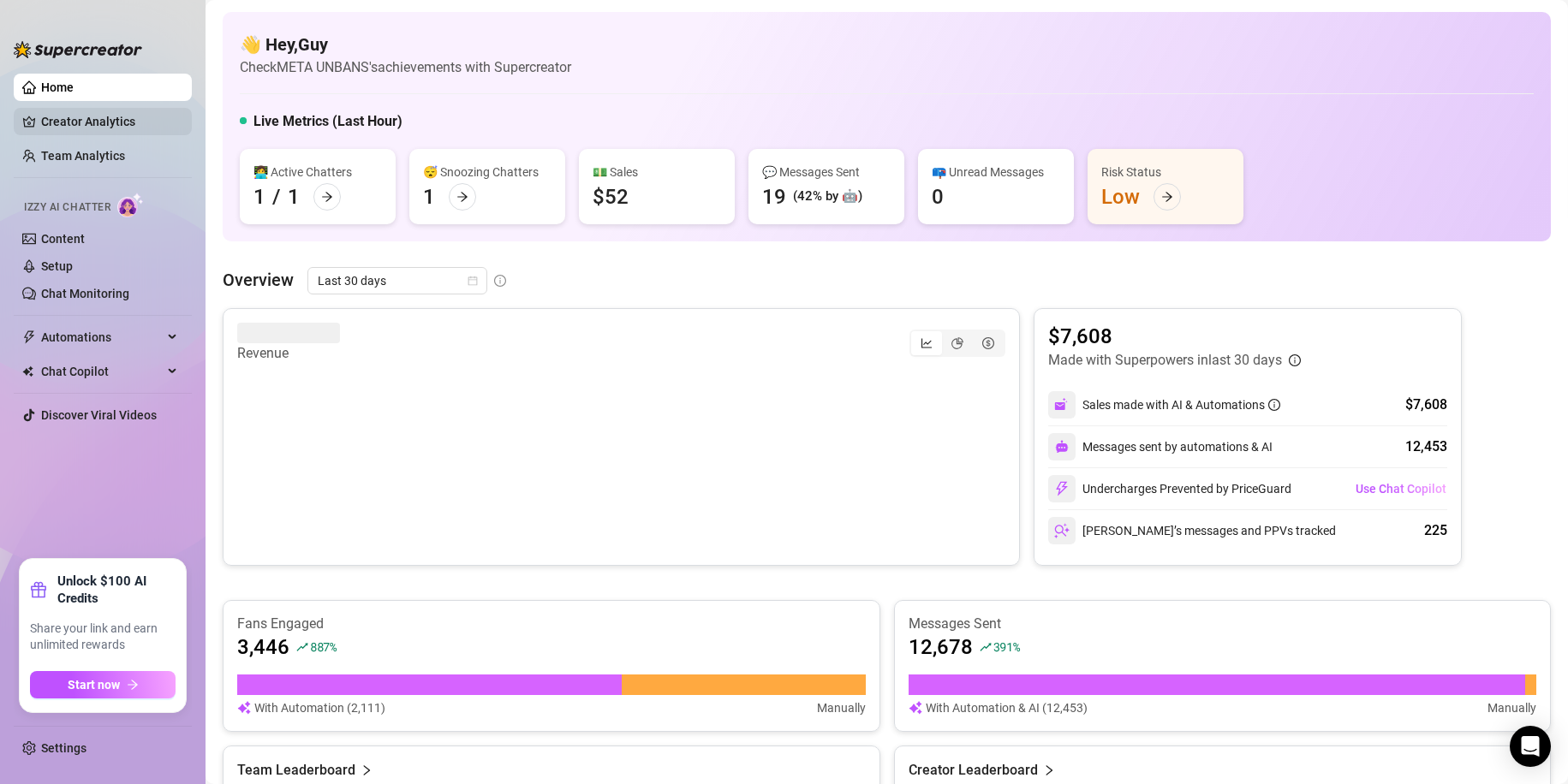
click at [86, 129] on link "Creator Analytics" at bounding box center [109, 121] width 137 height 27
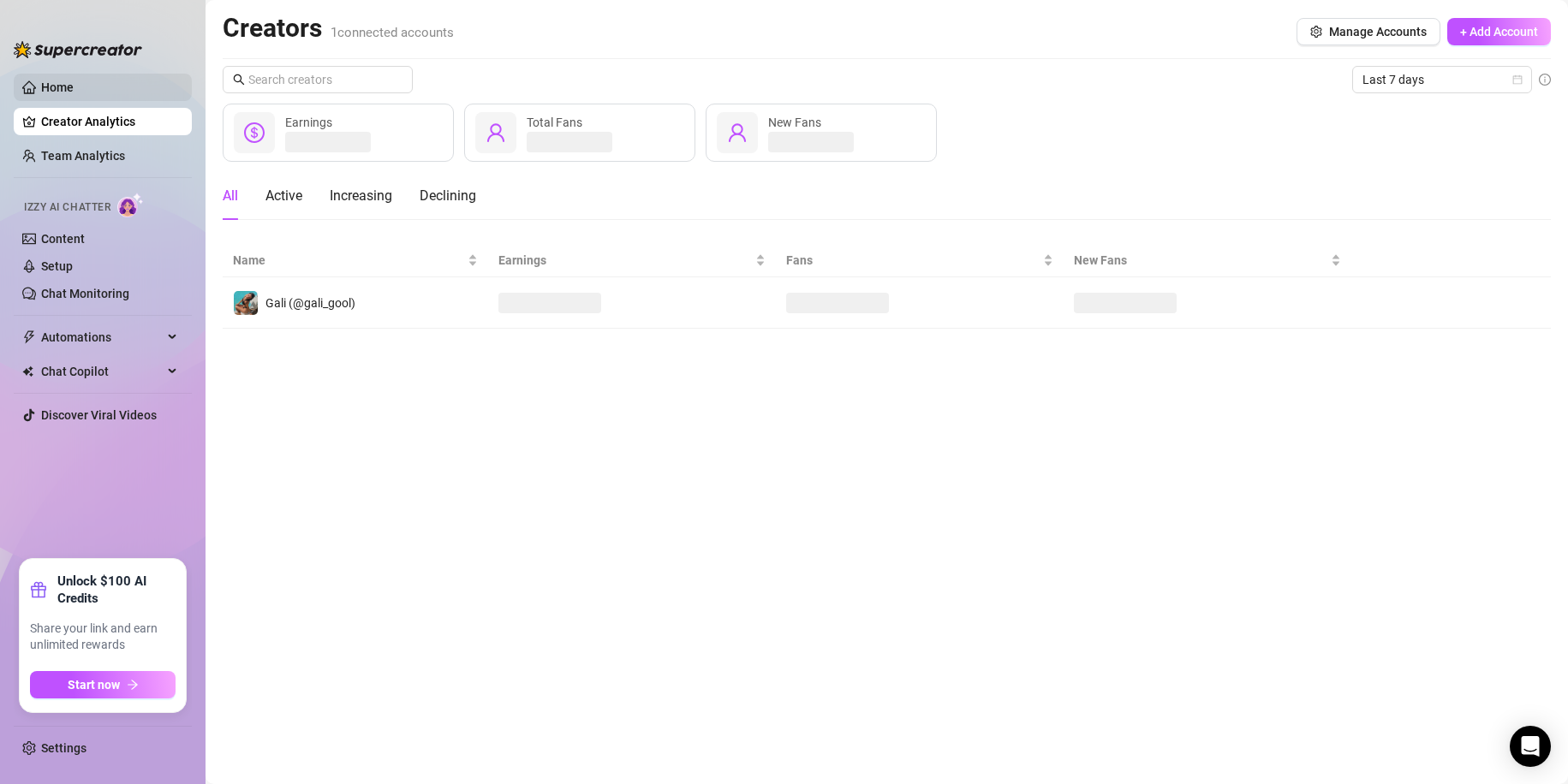
click at [74, 86] on link "Home" at bounding box center [57, 87] width 33 height 14
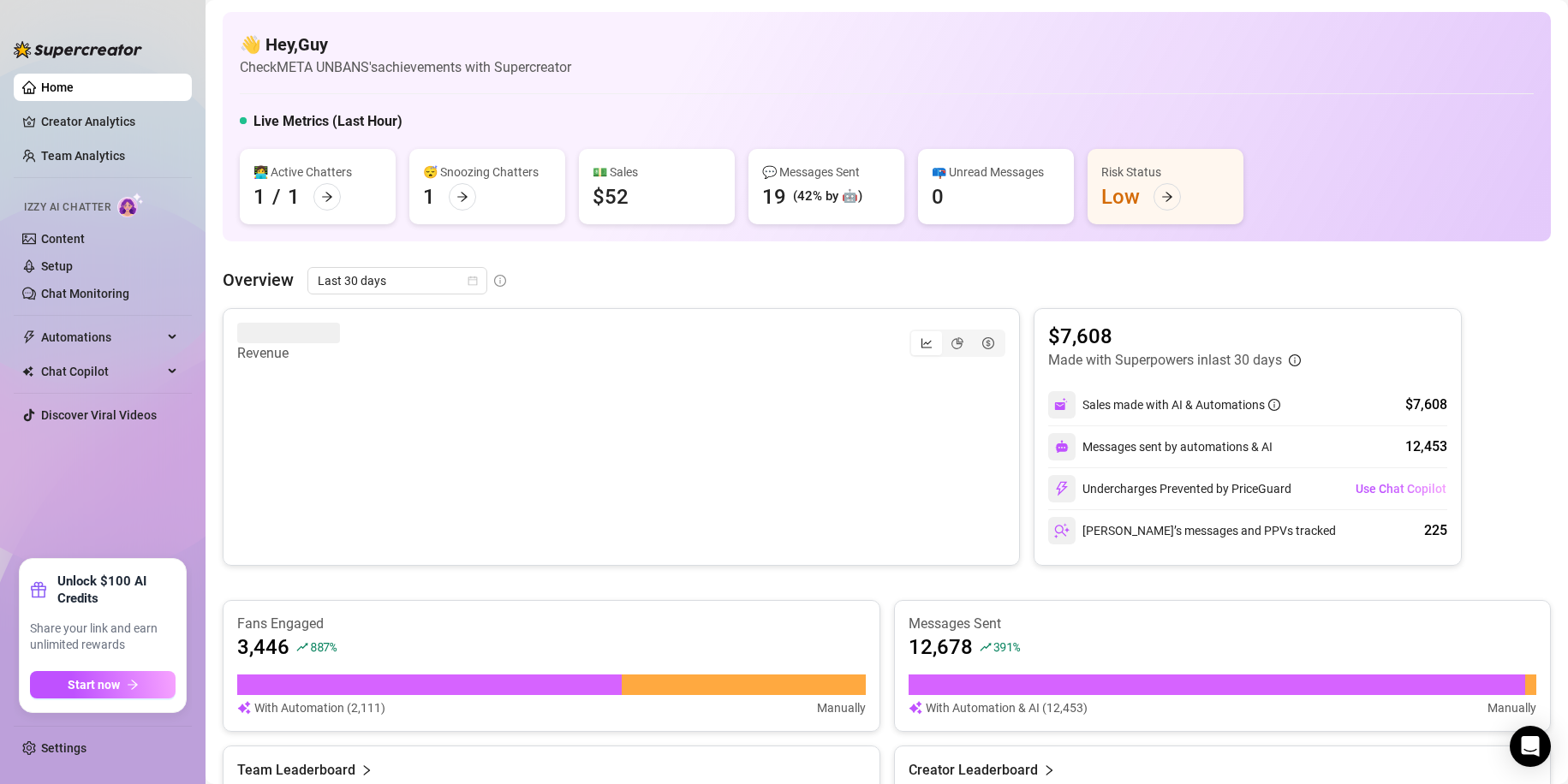
scroll to position [414, 0]
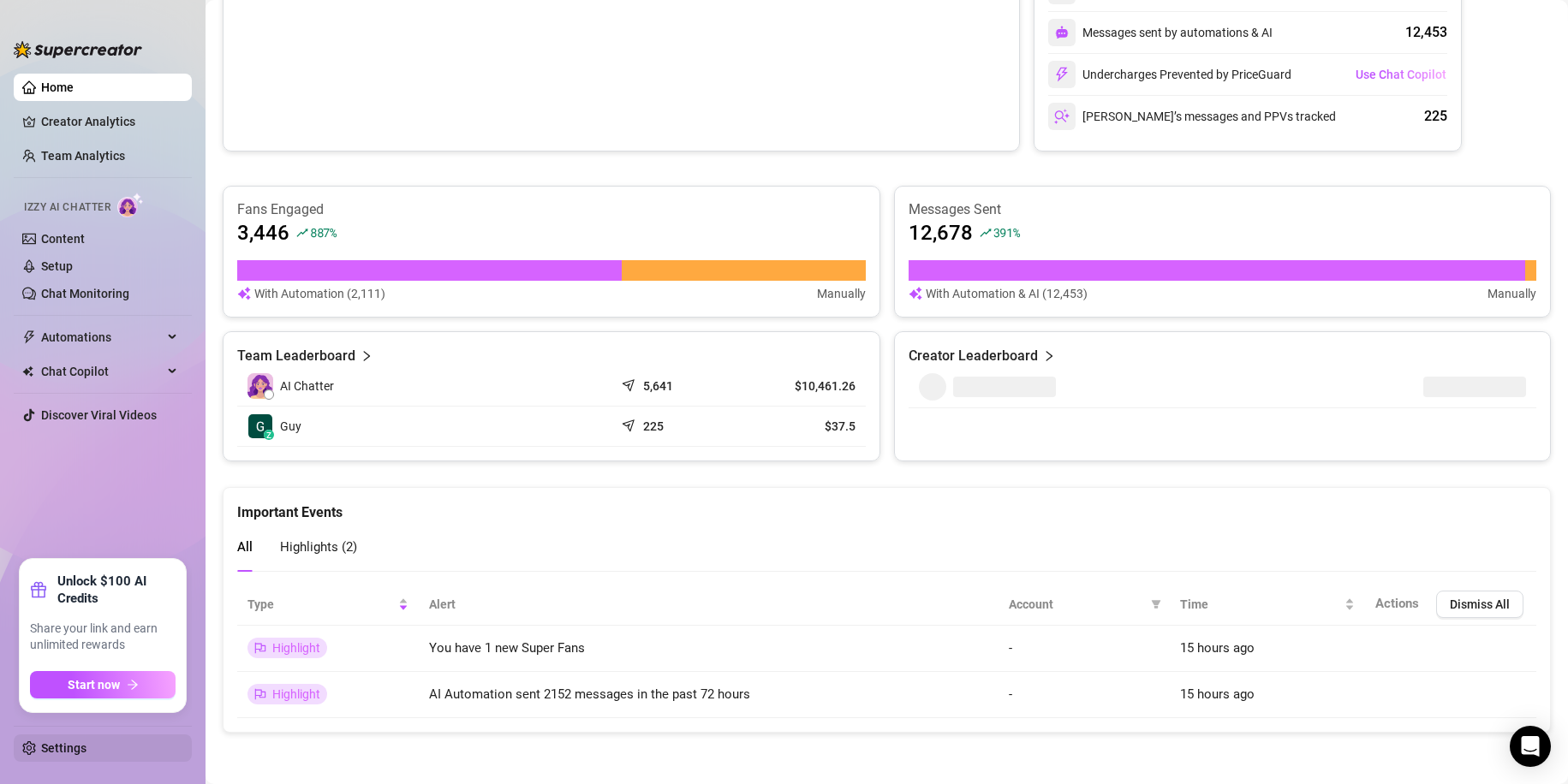
click at [87, 750] on link "Settings" at bounding box center [64, 748] width 46 height 14
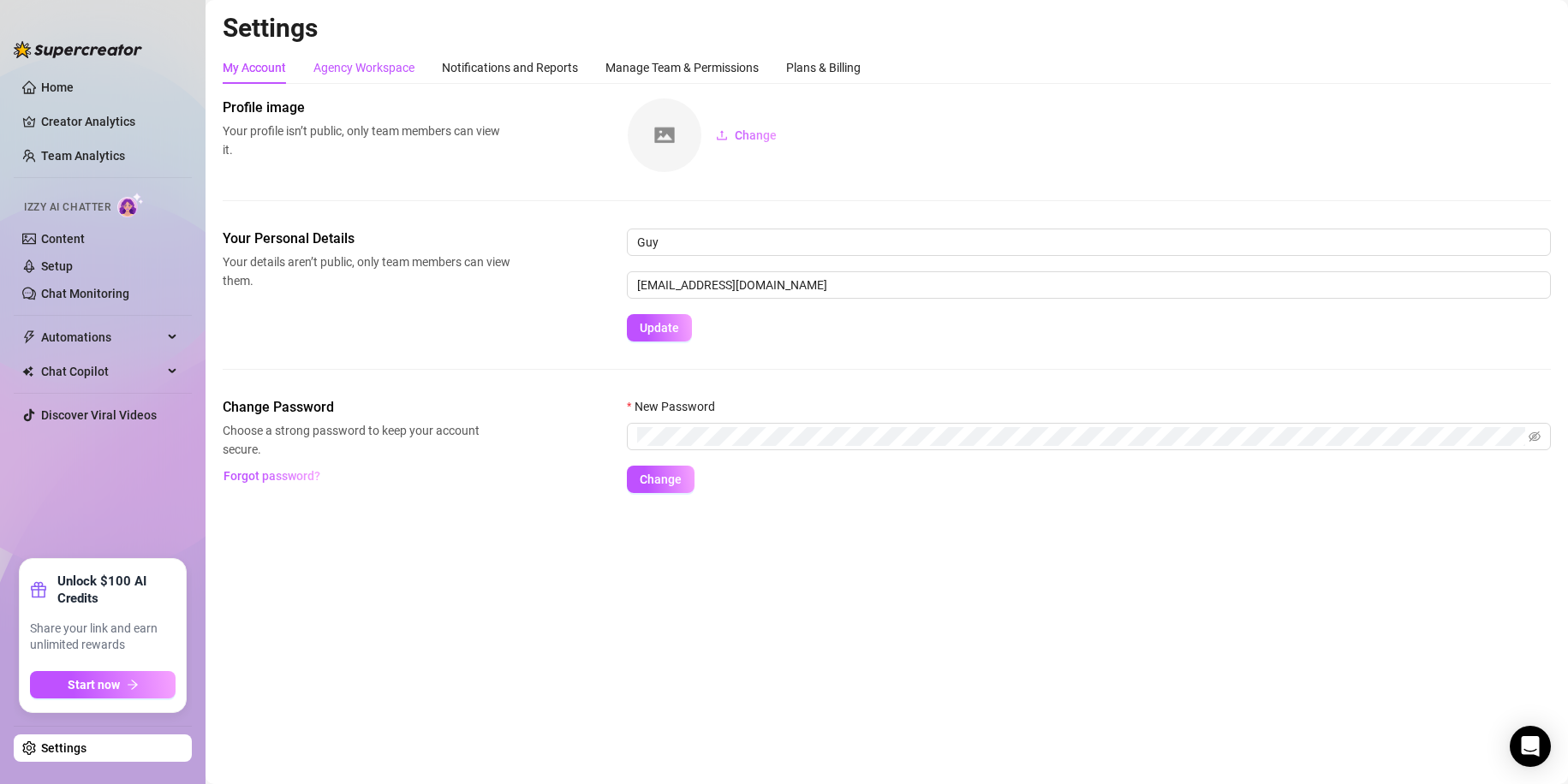
click at [380, 76] on div "Agency Workspace" at bounding box center [364, 67] width 101 height 19
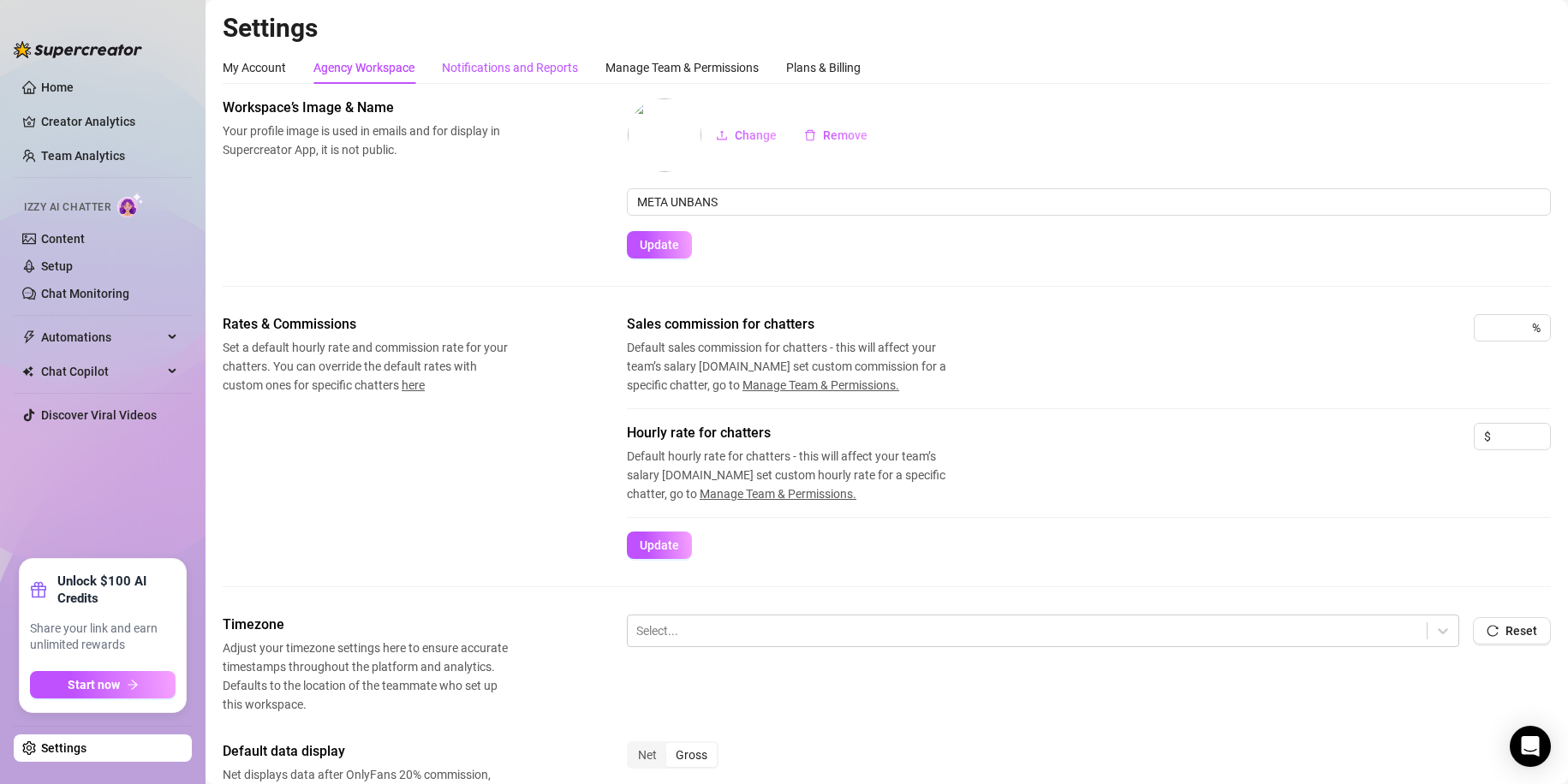
click at [539, 64] on div "Notifications and Reports" at bounding box center [511, 67] width 137 height 19
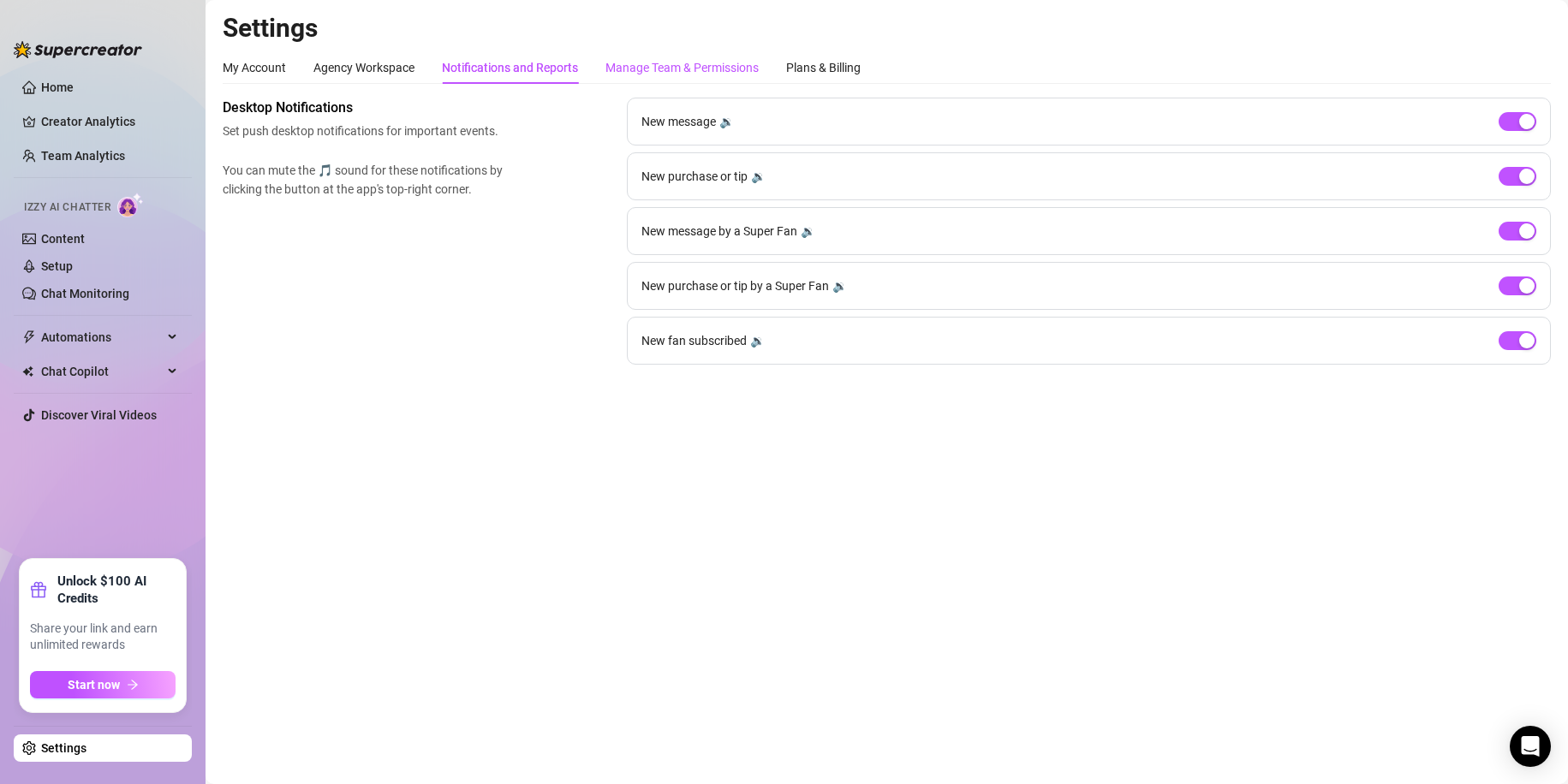
click at [652, 64] on div "Manage Team & Permissions" at bounding box center [683, 67] width 153 height 19
click at [817, 64] on div "Plans & Billing" at bounding box center [824, 67] width 75 height 19
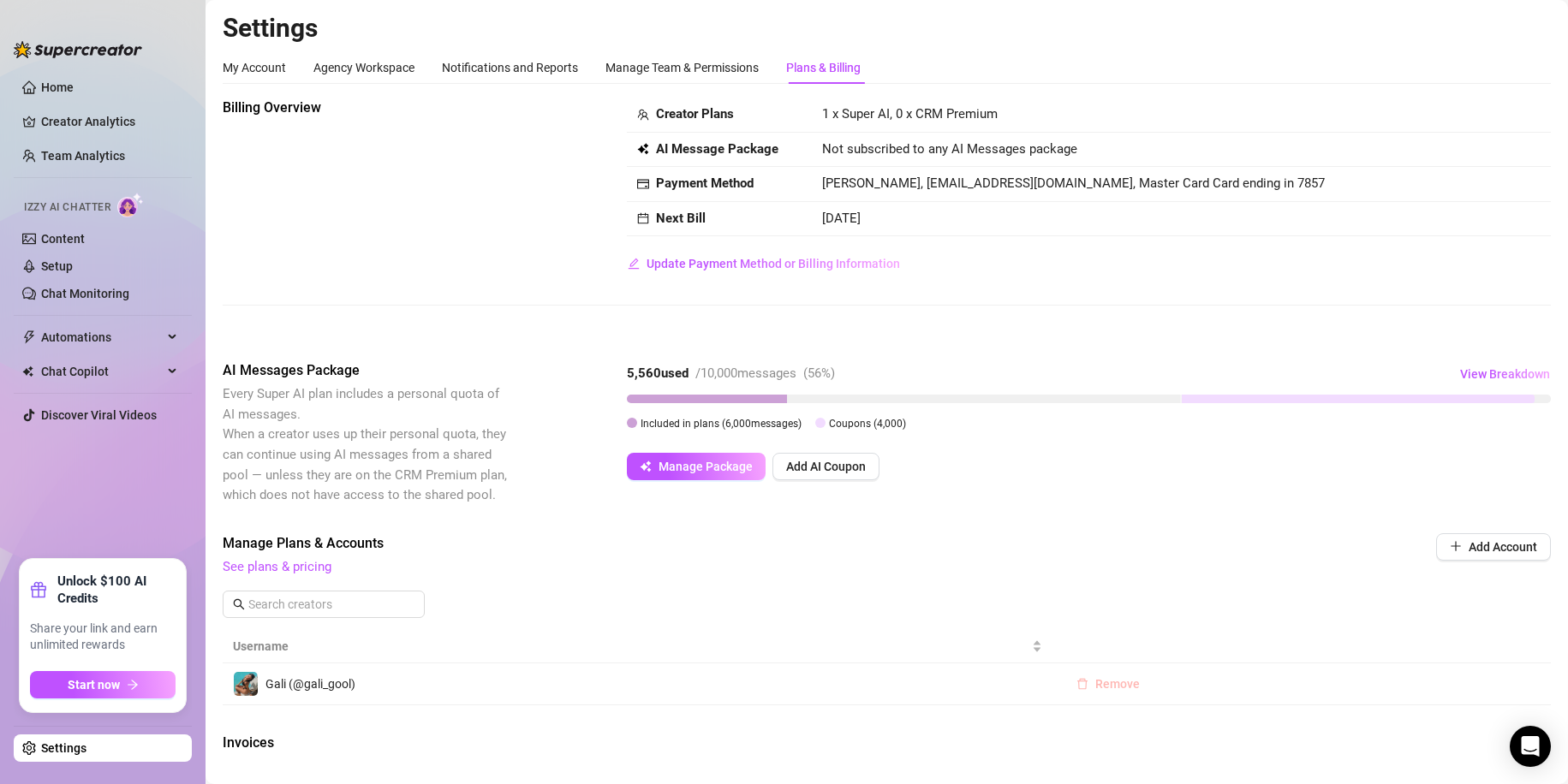
click at [1111, 675] on button "Remove" at bounding box center [1108, 683] width 91 height 27
click at [1216, 635] on span "OK" at bounding box center [1215, 639] width 16 height 14
click at [66, 81] on link "Home" at bounding box center [57, 87] width 33 height 14
